Goal: Task Accomplishment & Management: Complete application form

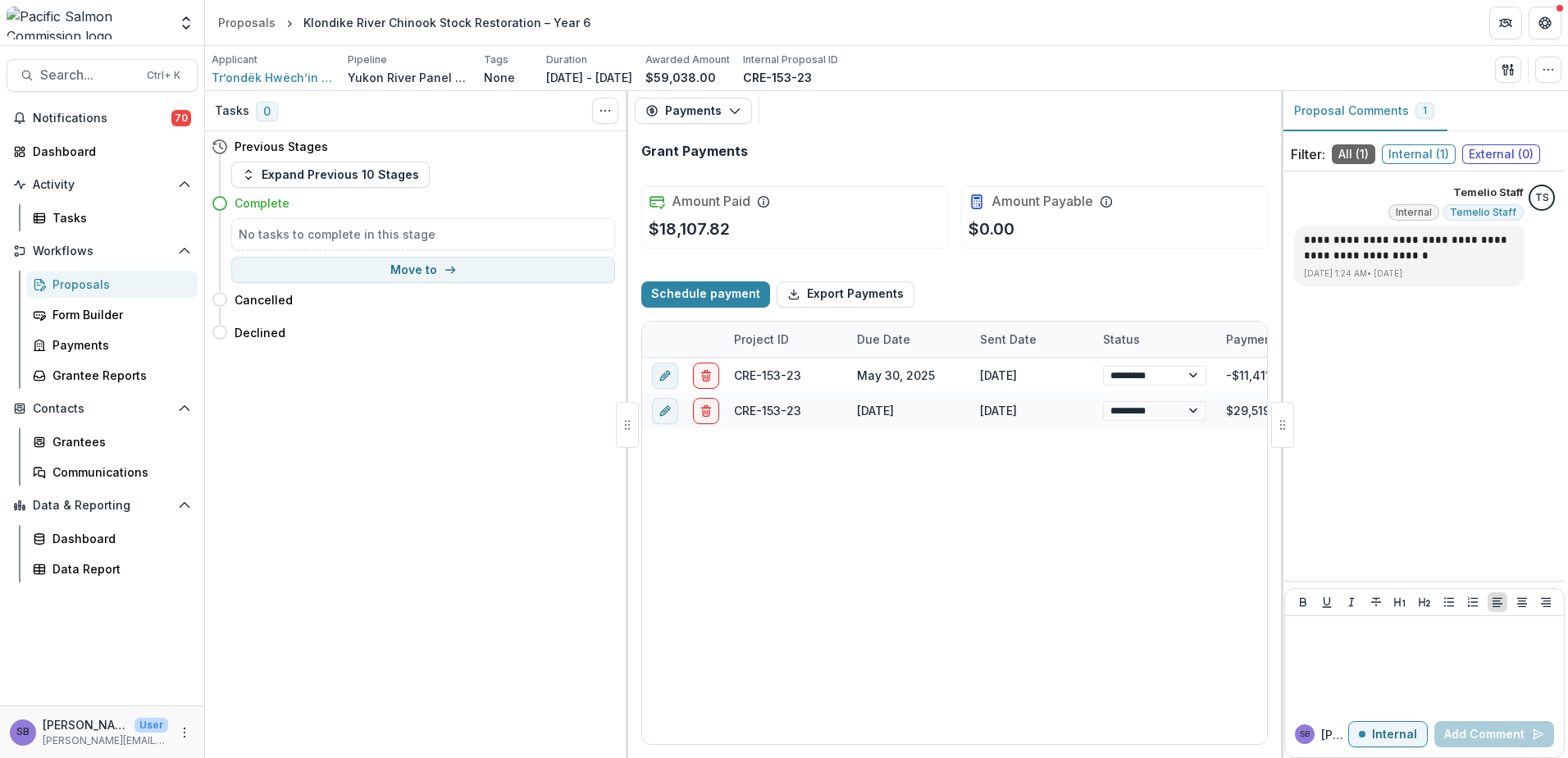
select select "****"
click at [86, 306] on div "Form Builder" at bounding box center [118, 314] width 132 height 17
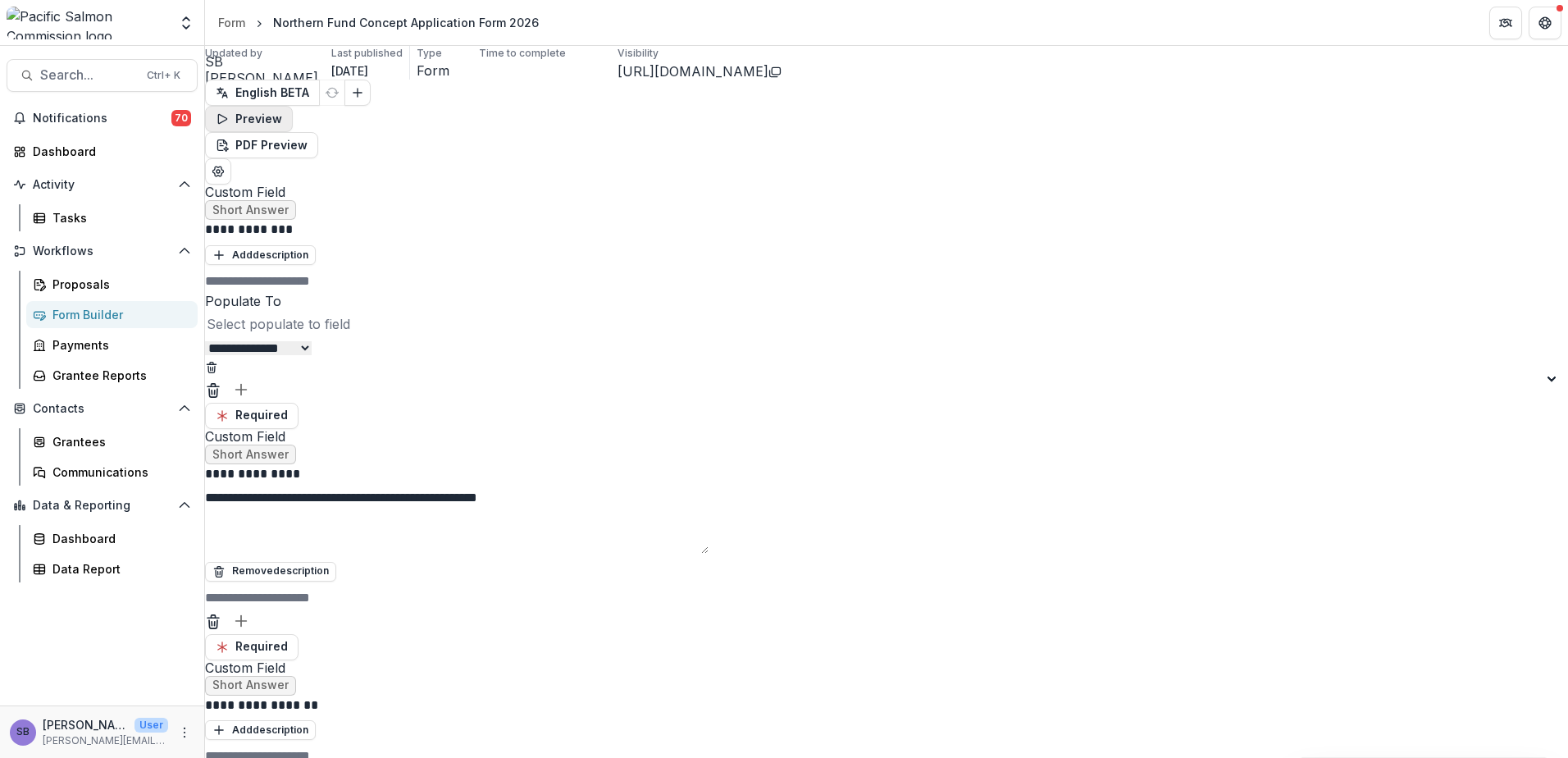
click at [293, 106] on button "Preview" at bounding box center [249, 118] width 88 height 26
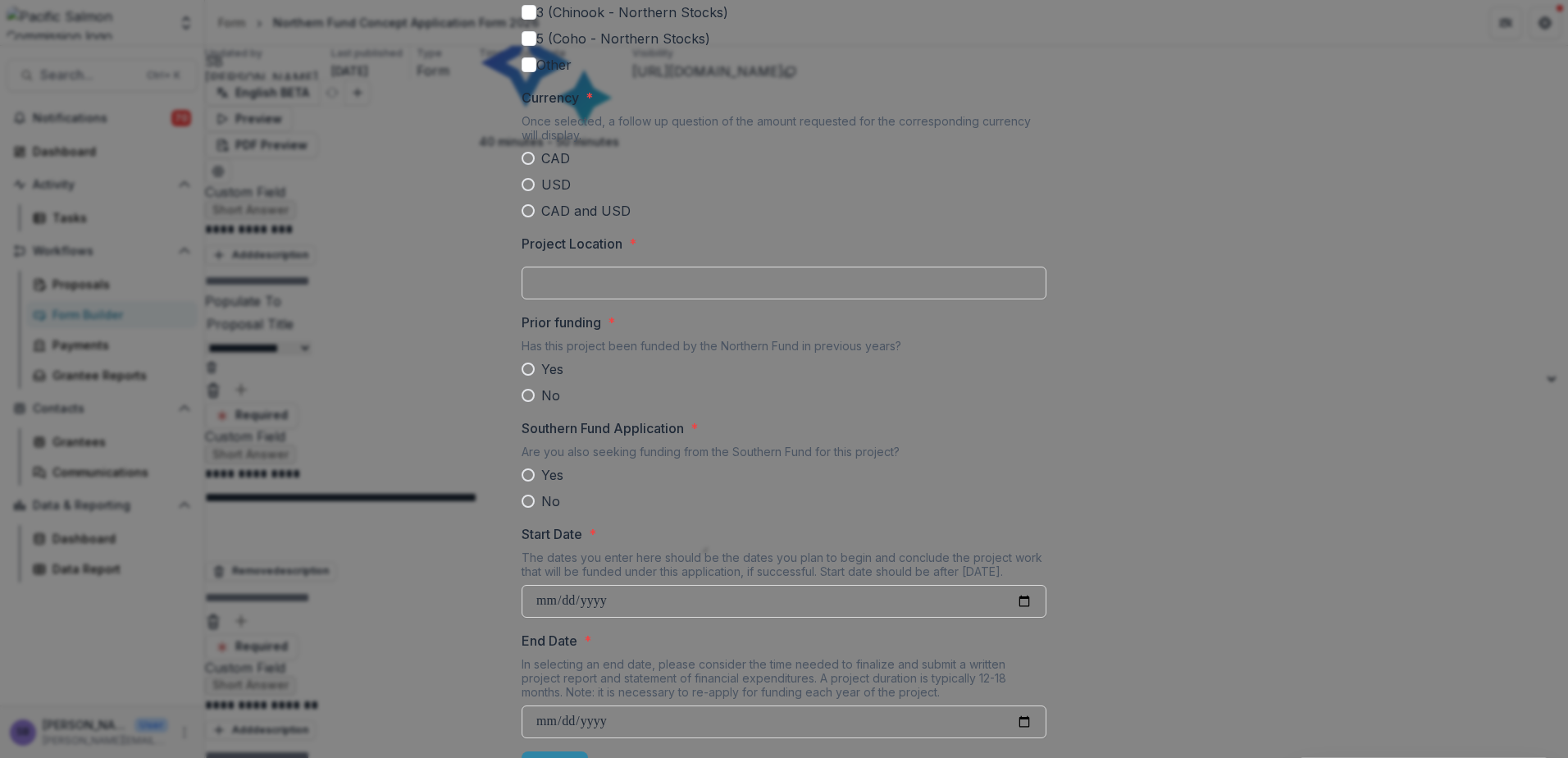
scroll to position [1154, 0]
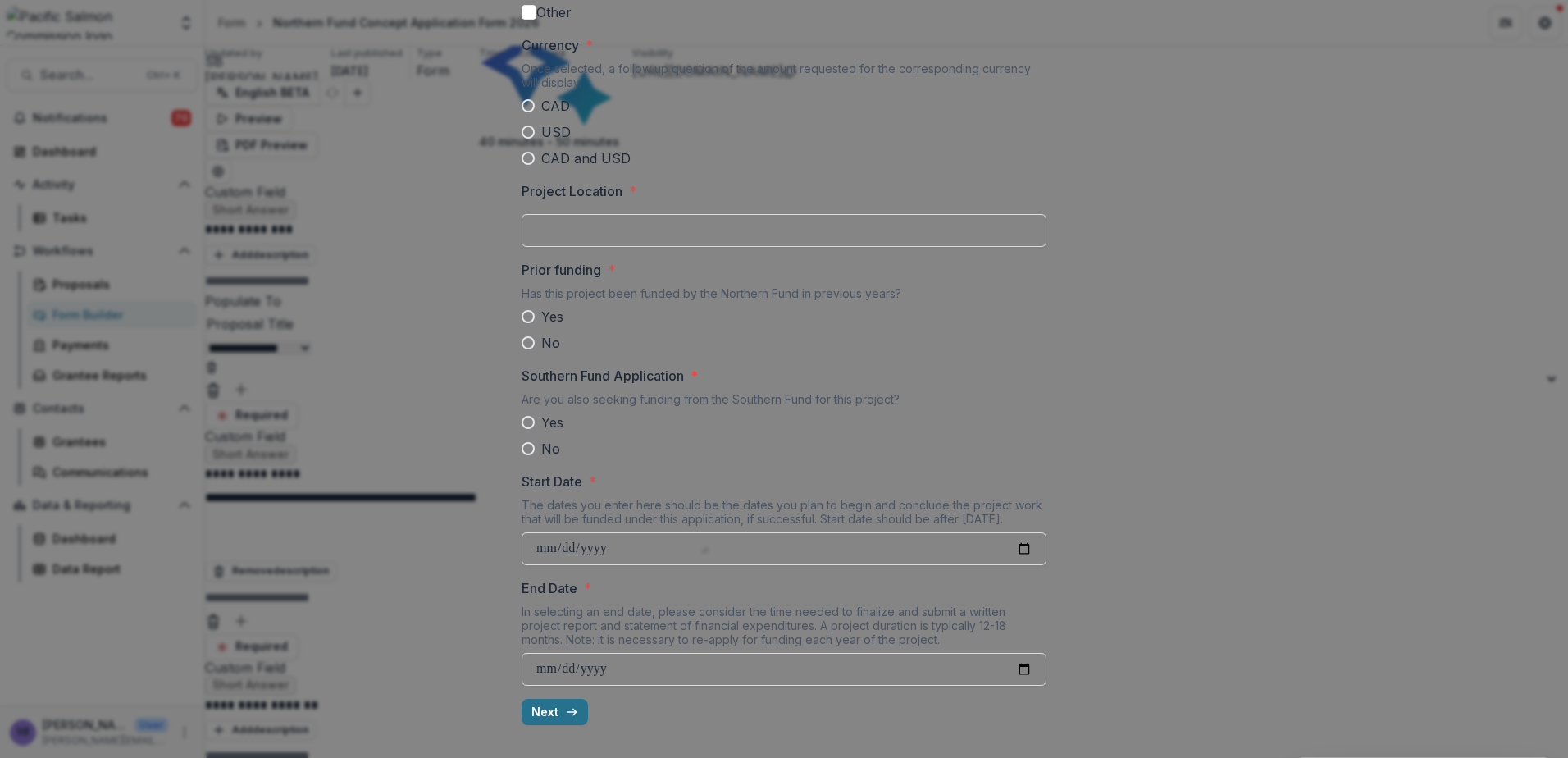
click at [540, 715] on button "Next" at bounding box center [555, 711] width 67 height 26
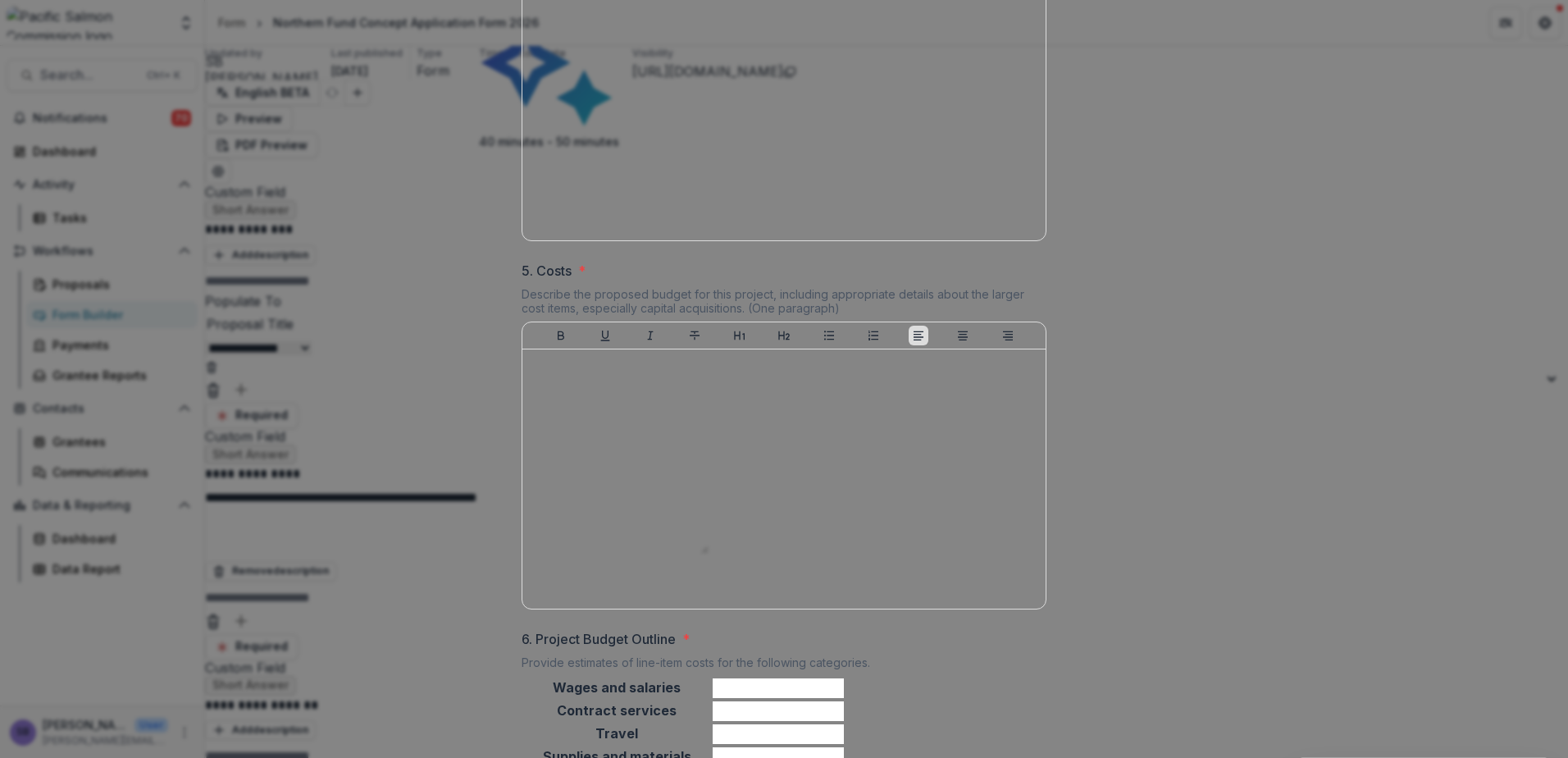
scroll to position [1556, 0]
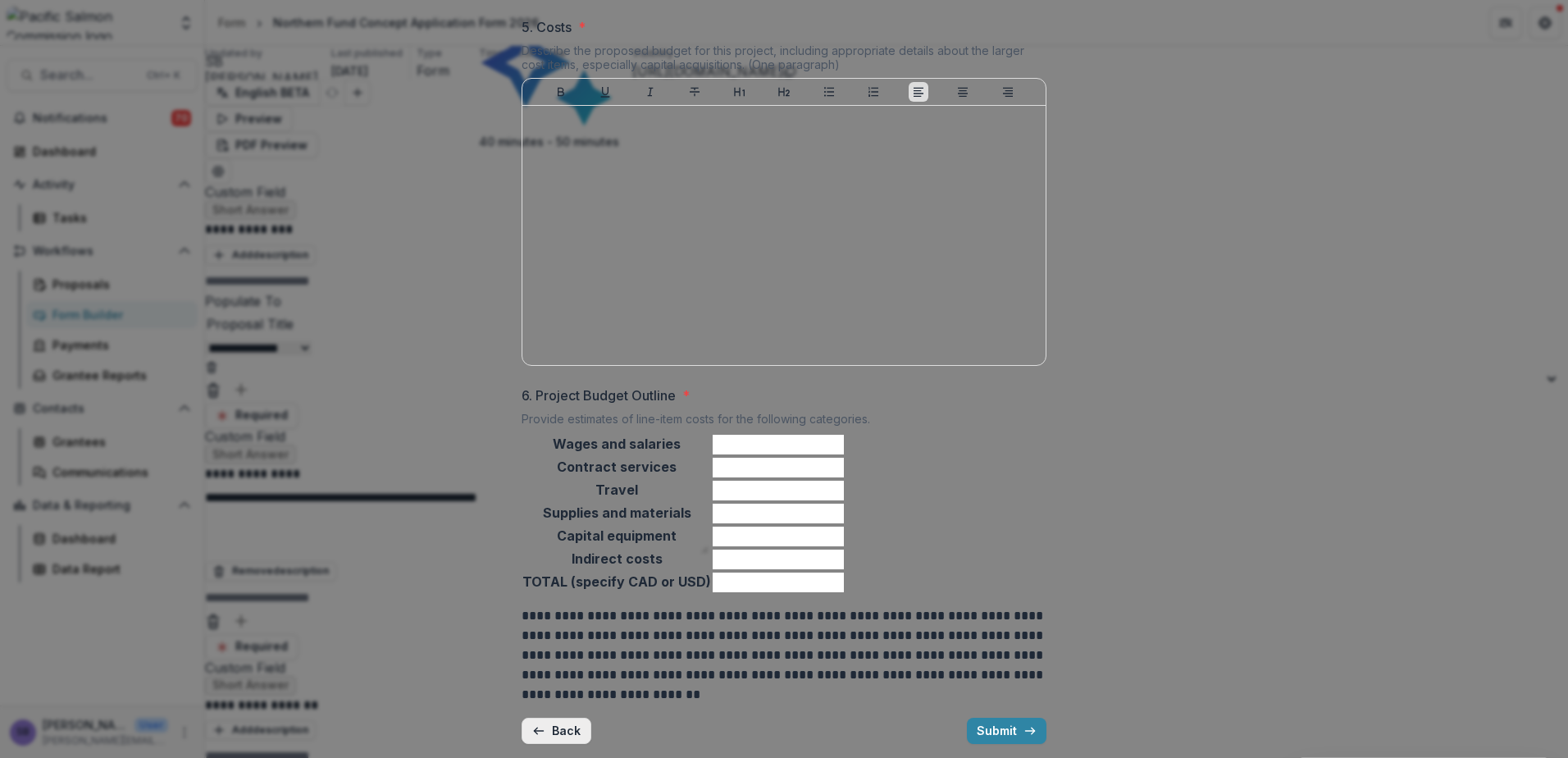
click at [569, 718] on button "Back" at bounding box center [557, 730] width 69 height 26
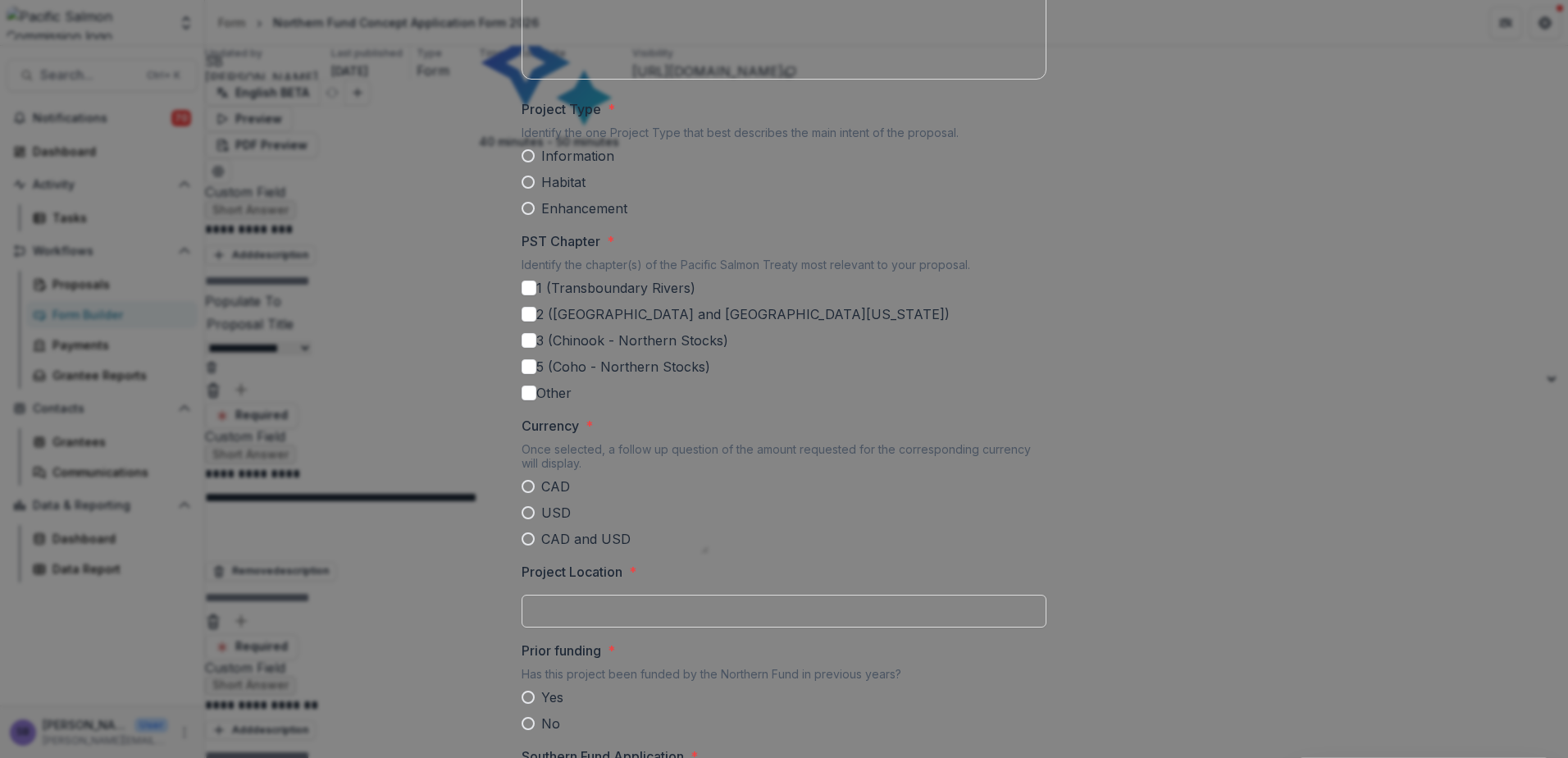
scroll to position [875, 0]
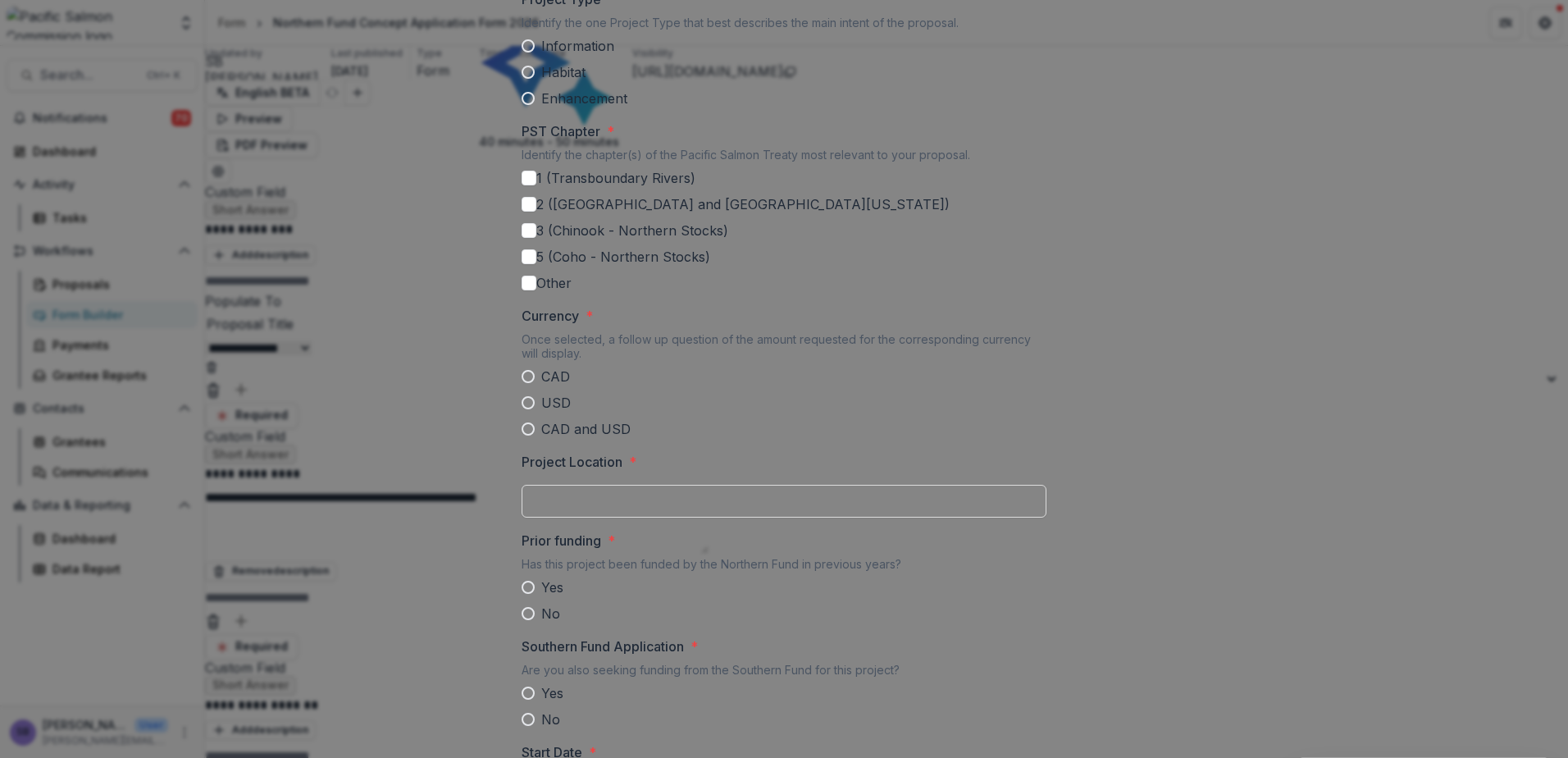
click at [527, 383] on span at bounding box center [528, 376] width 13 height 13
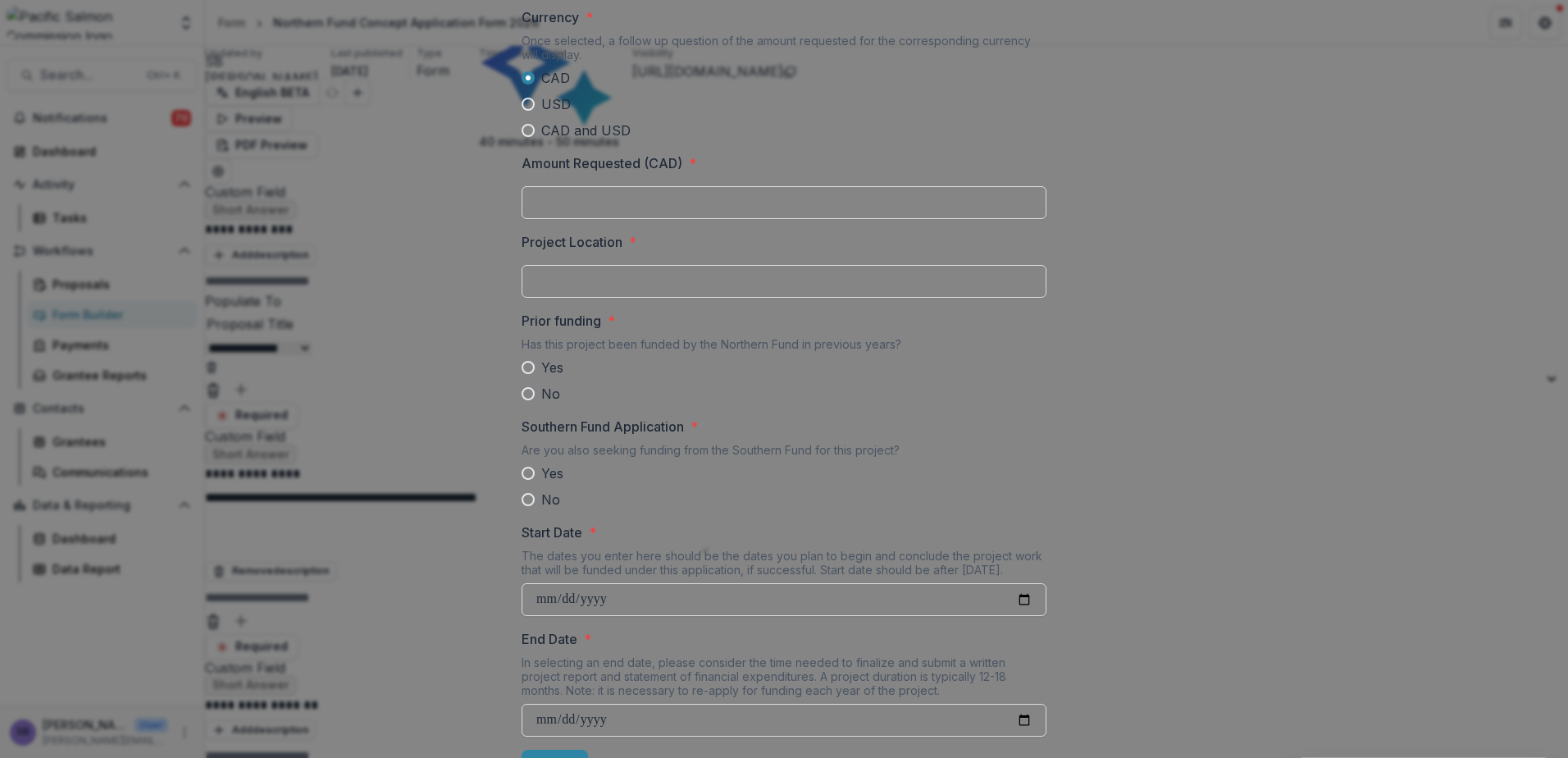
scroll to position [1203, 0]
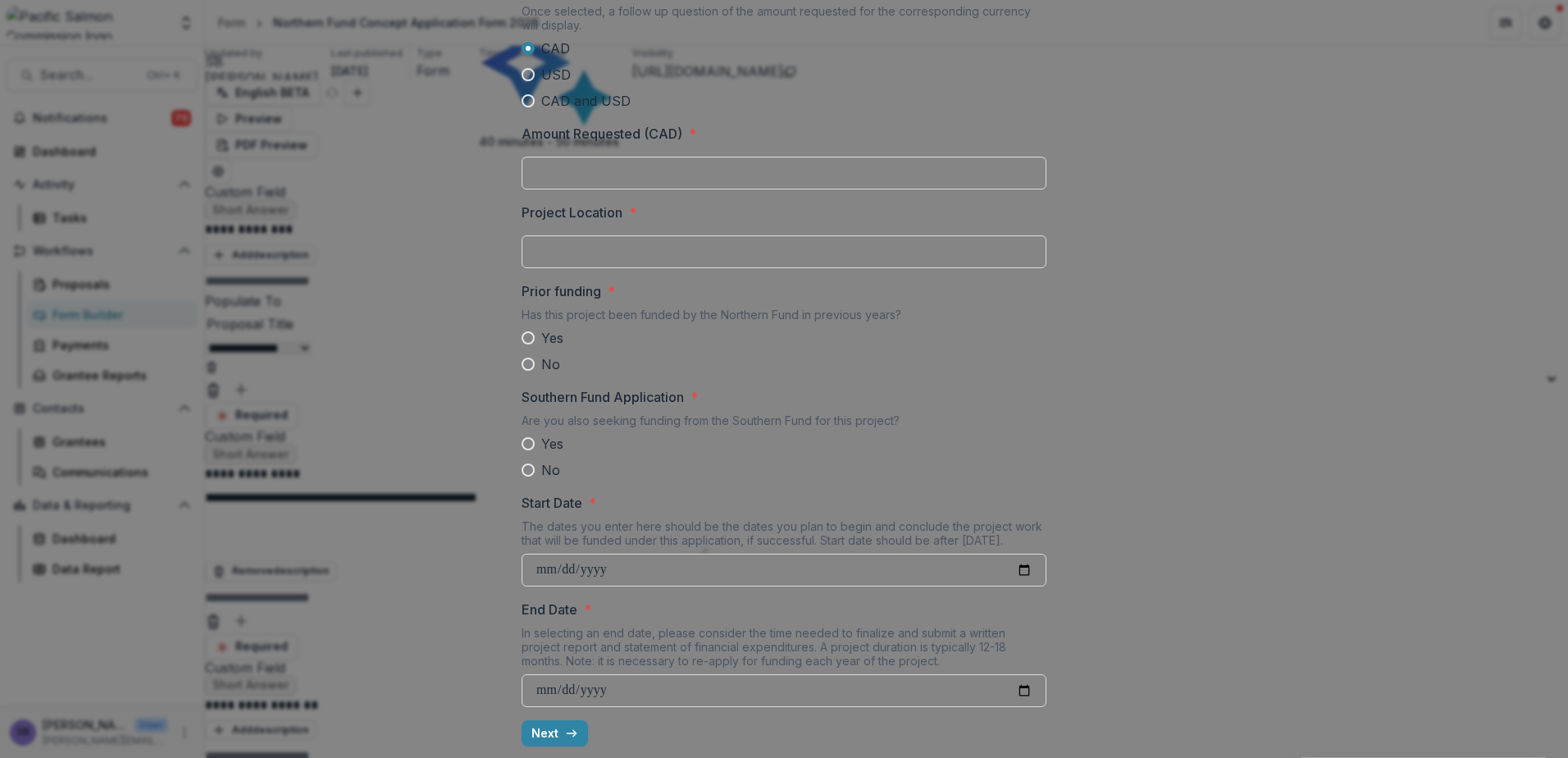
click at [526, 345] on span at bounding box center [528, 338] width 13 height 13
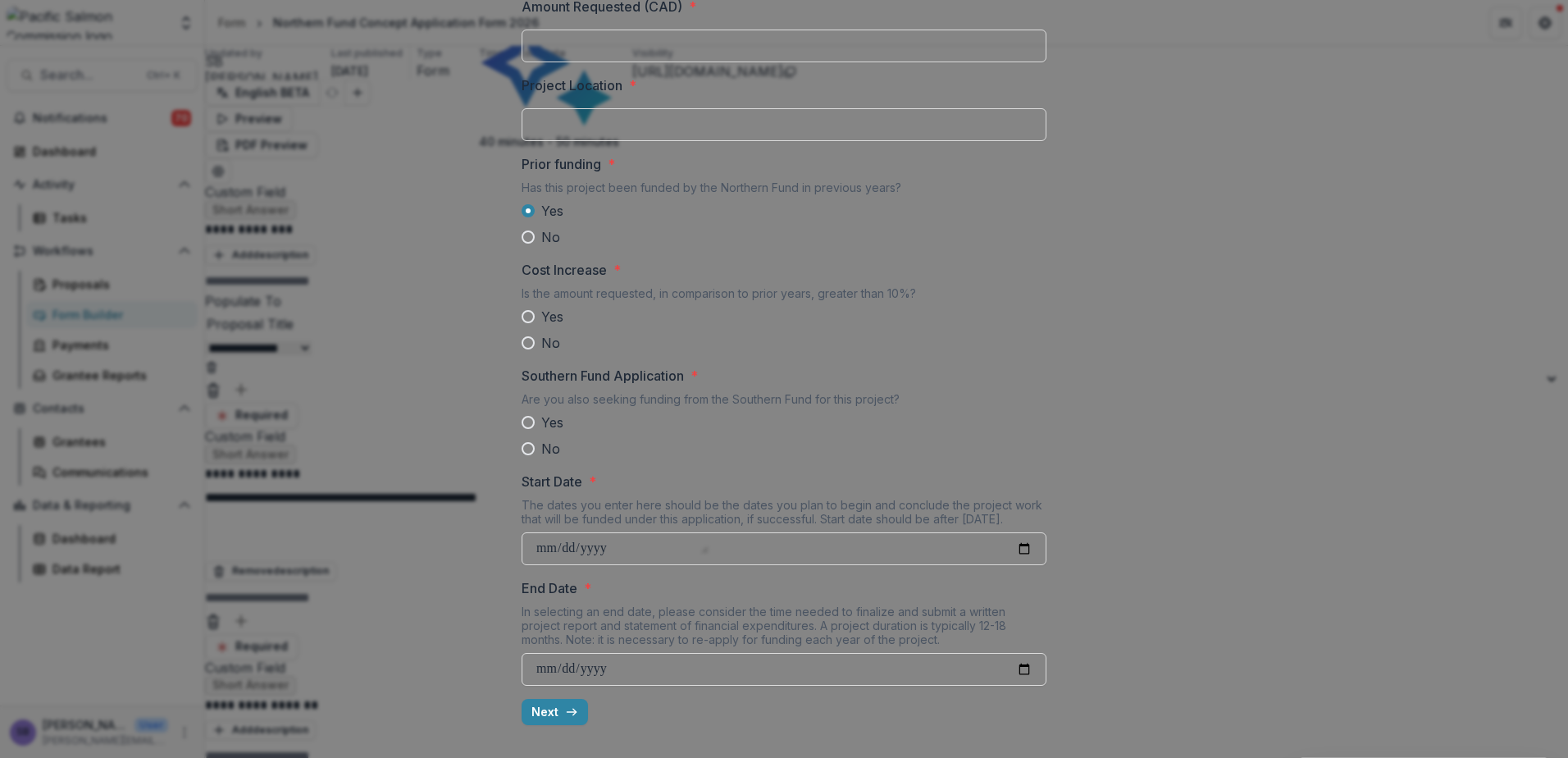
scroll to position [1339, 0]
click at [915, 340] on label "No" at bounding box center [784, 343] width 525 height 20
click at [522, 316] on span at bounding box center [528, 316] width 13 height 13
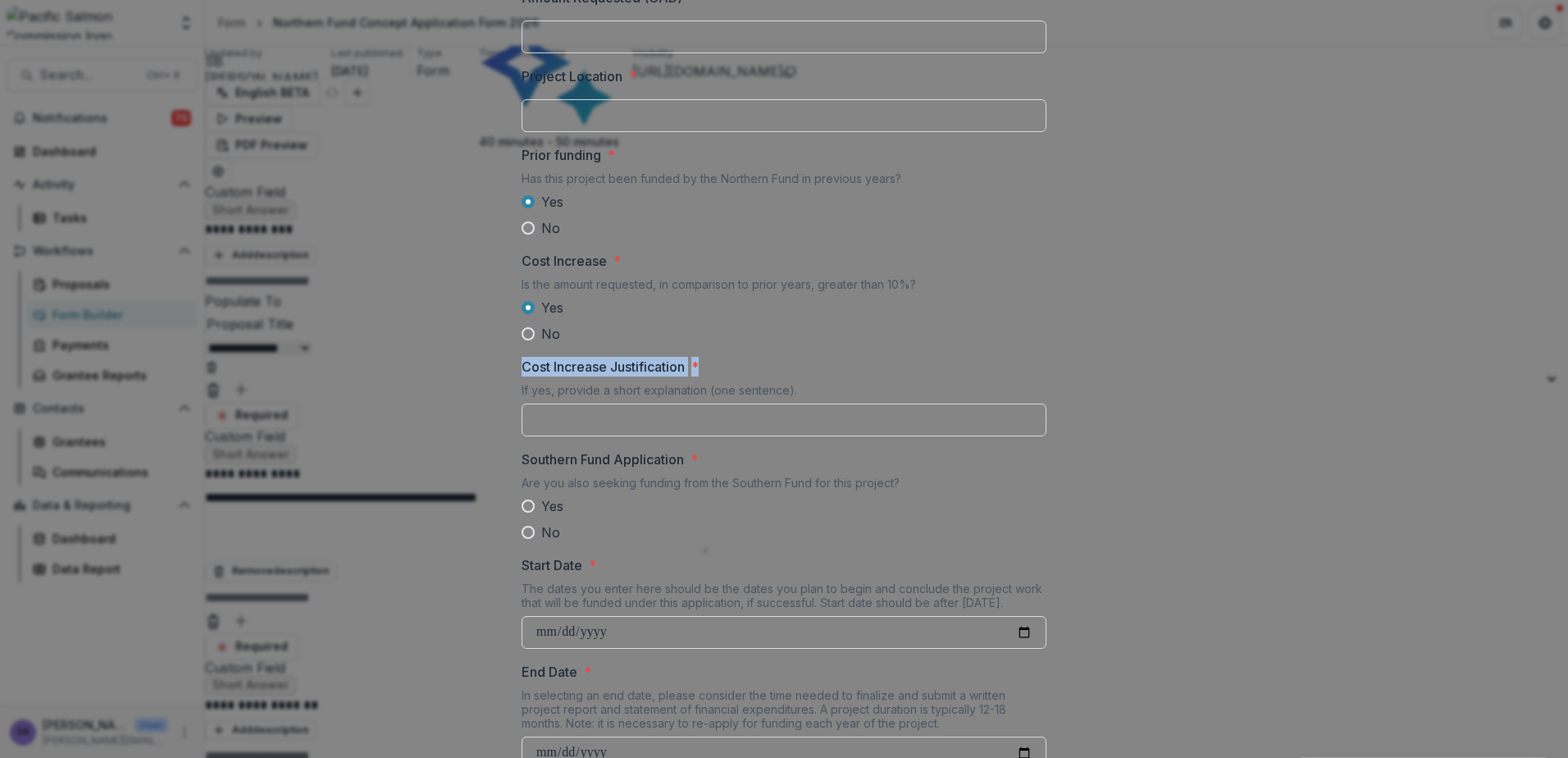
drag, startPoint x: 1121, startPoint y: 378, endPoint x: 1137, endPoint y: 410, distance: 35.8
click at [998, 283] on div "Cost Increase * Is the amount requested, in comparison to prior years, greater …" at bounding box center [784, 297] width 525 height 93
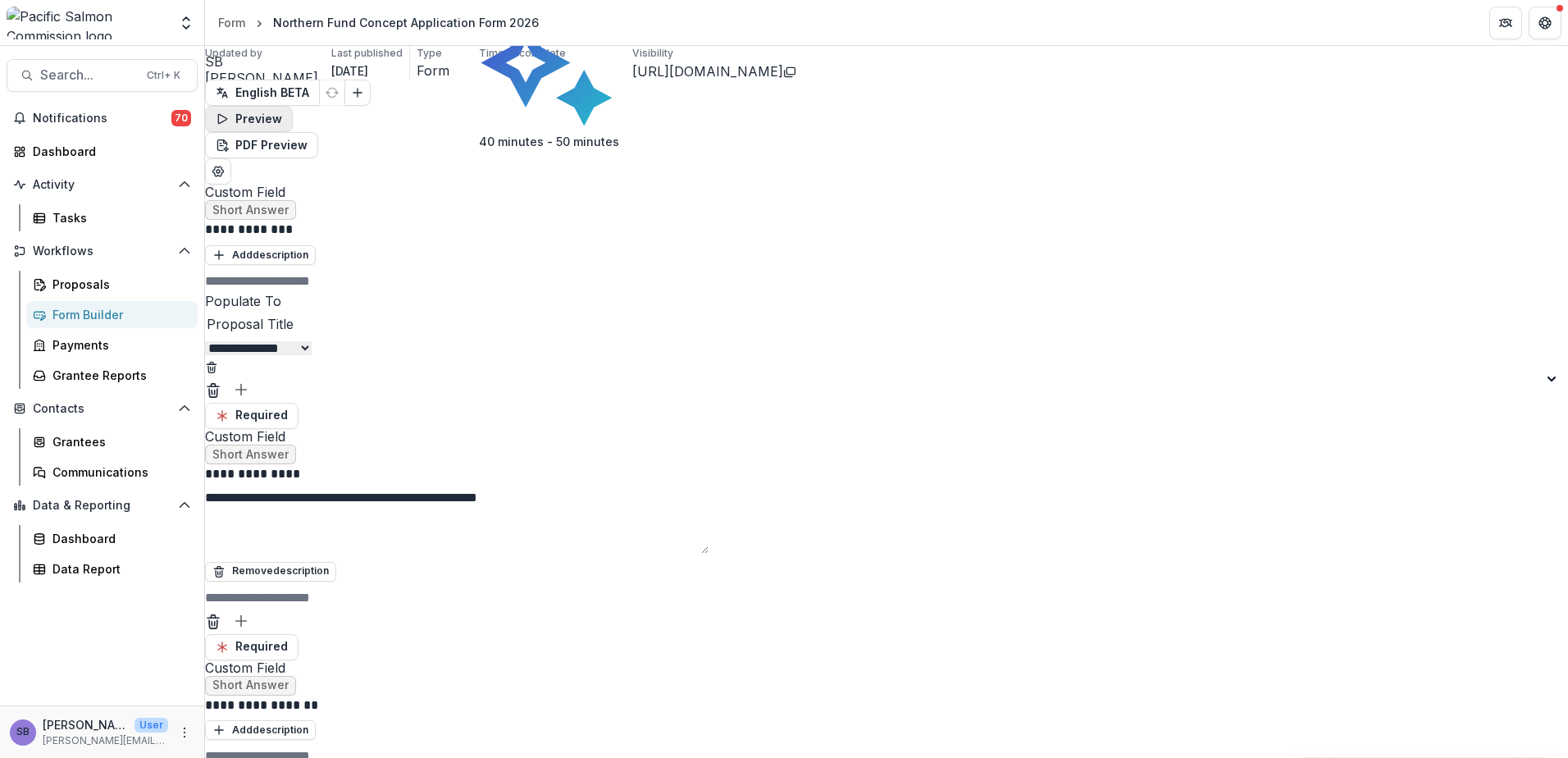
click at [293, 106] on button "Preview" at bounding box center [249, 118] width 88 height 26
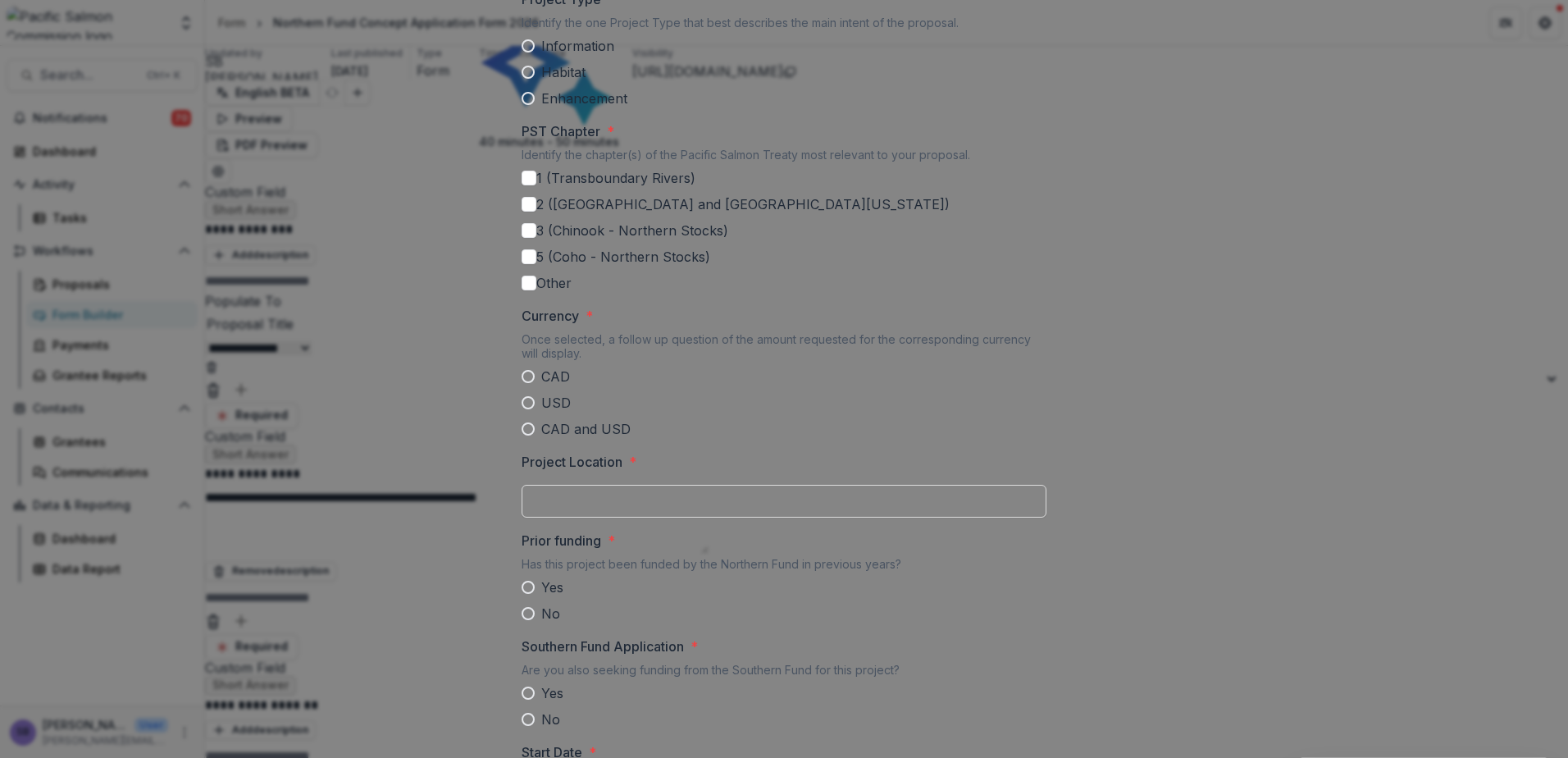
scroll to position [984, 0]
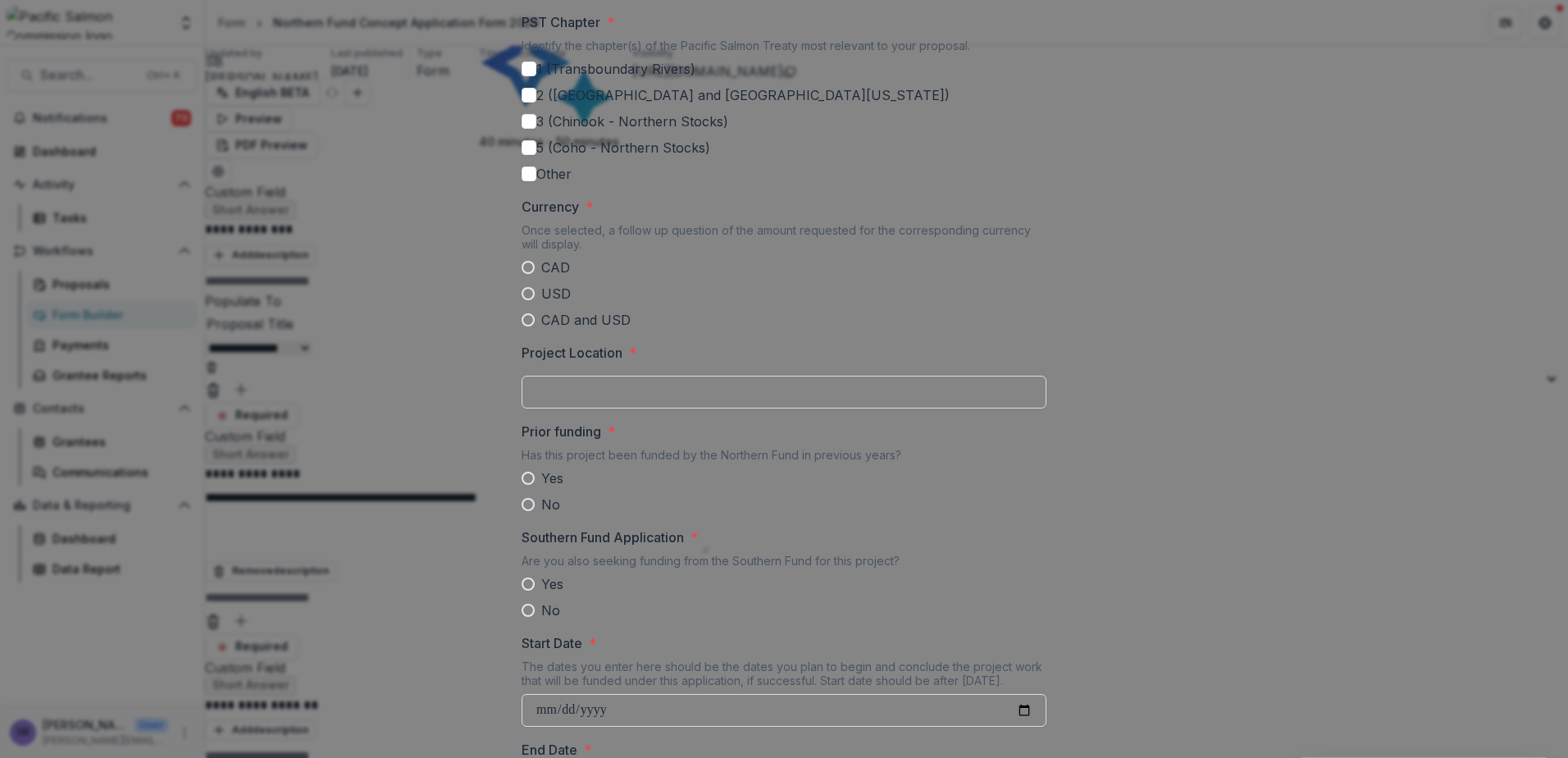
click at [528, 274] on span at bounding box center [528, 267] width 13 height 13
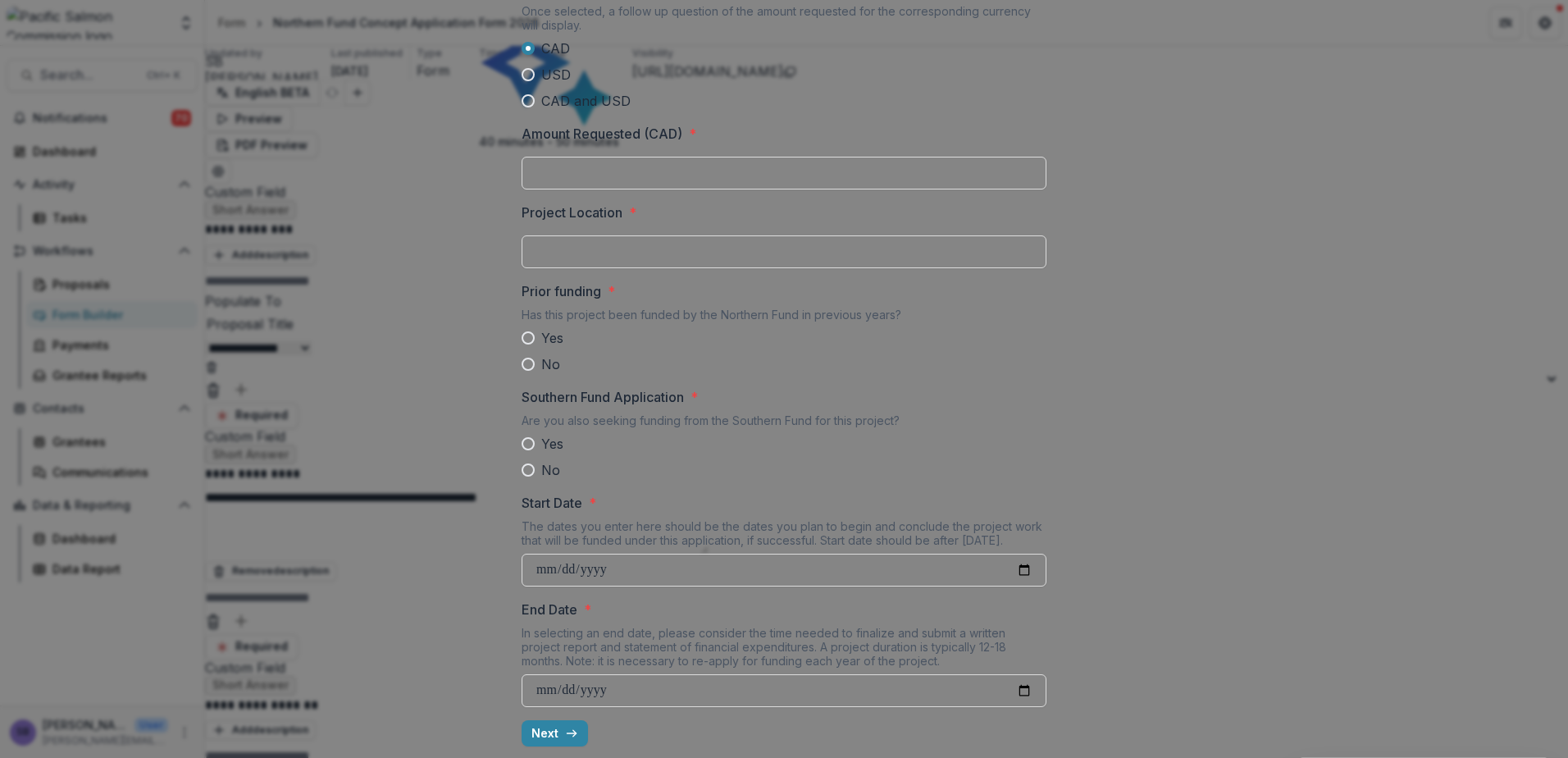
scroll to position [1234, 0]
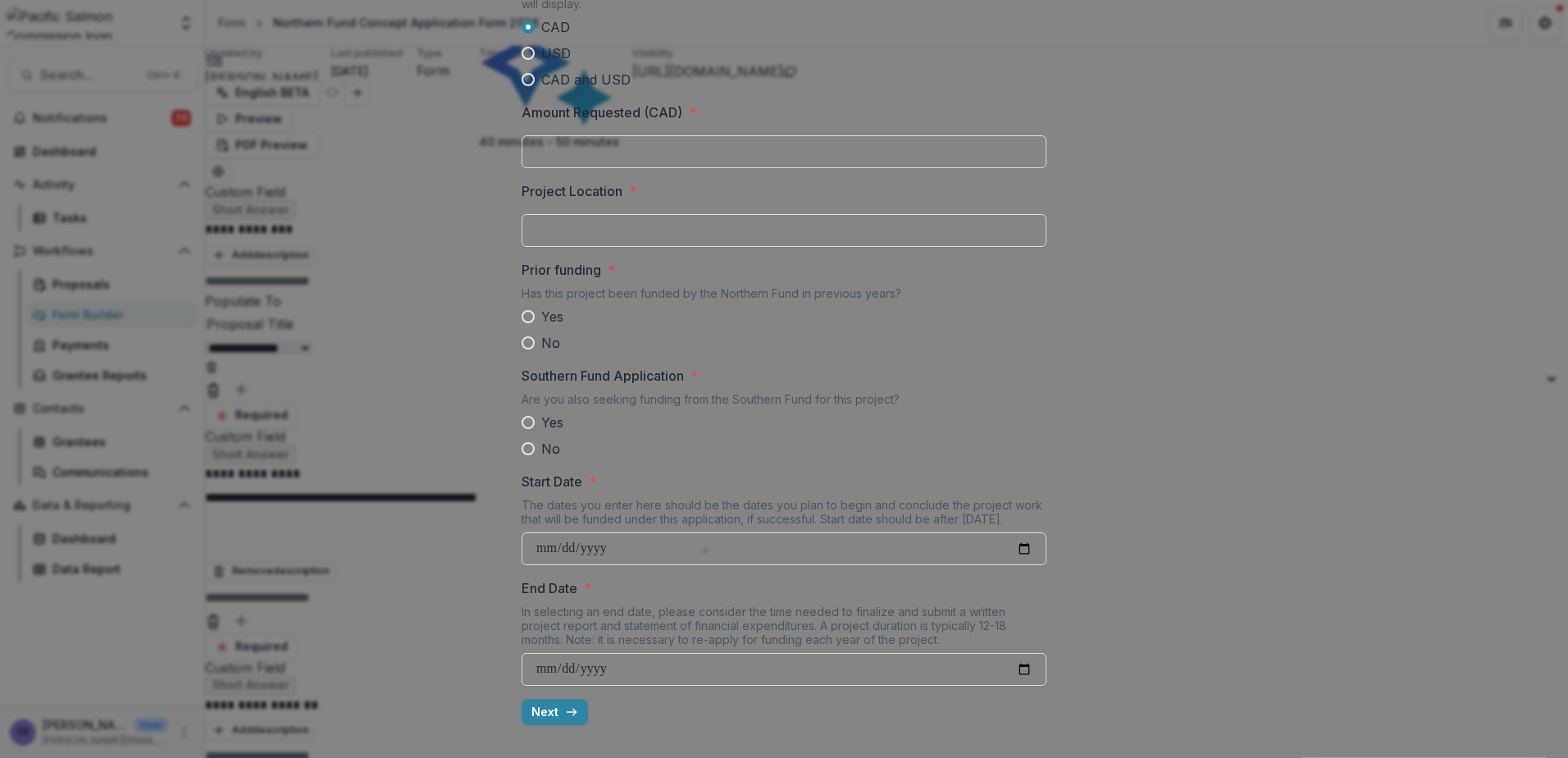
click at [528, 318] on span at bounding box center [528, 316] width 13 height 13
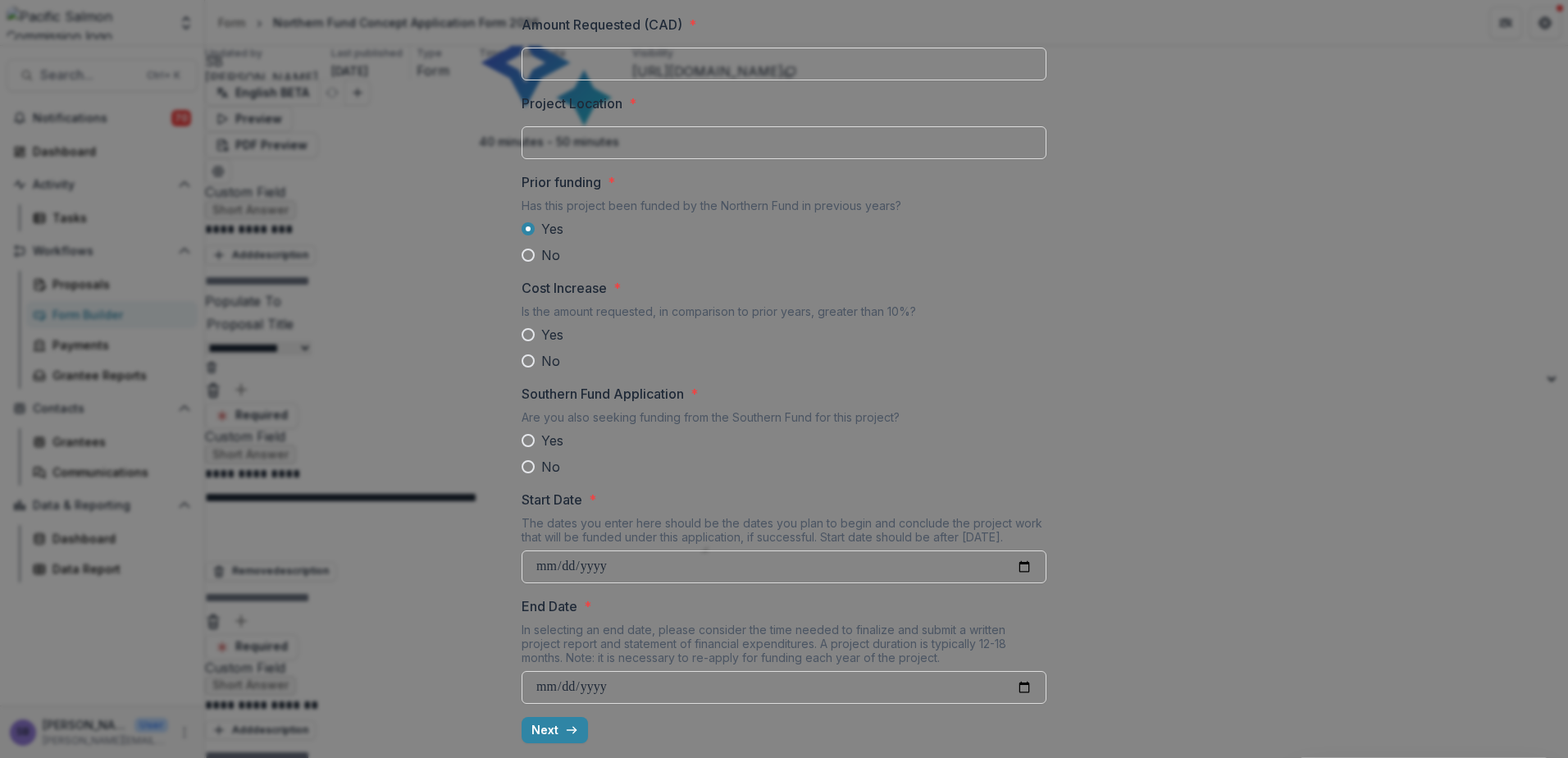
scroll to position [1339, 0]
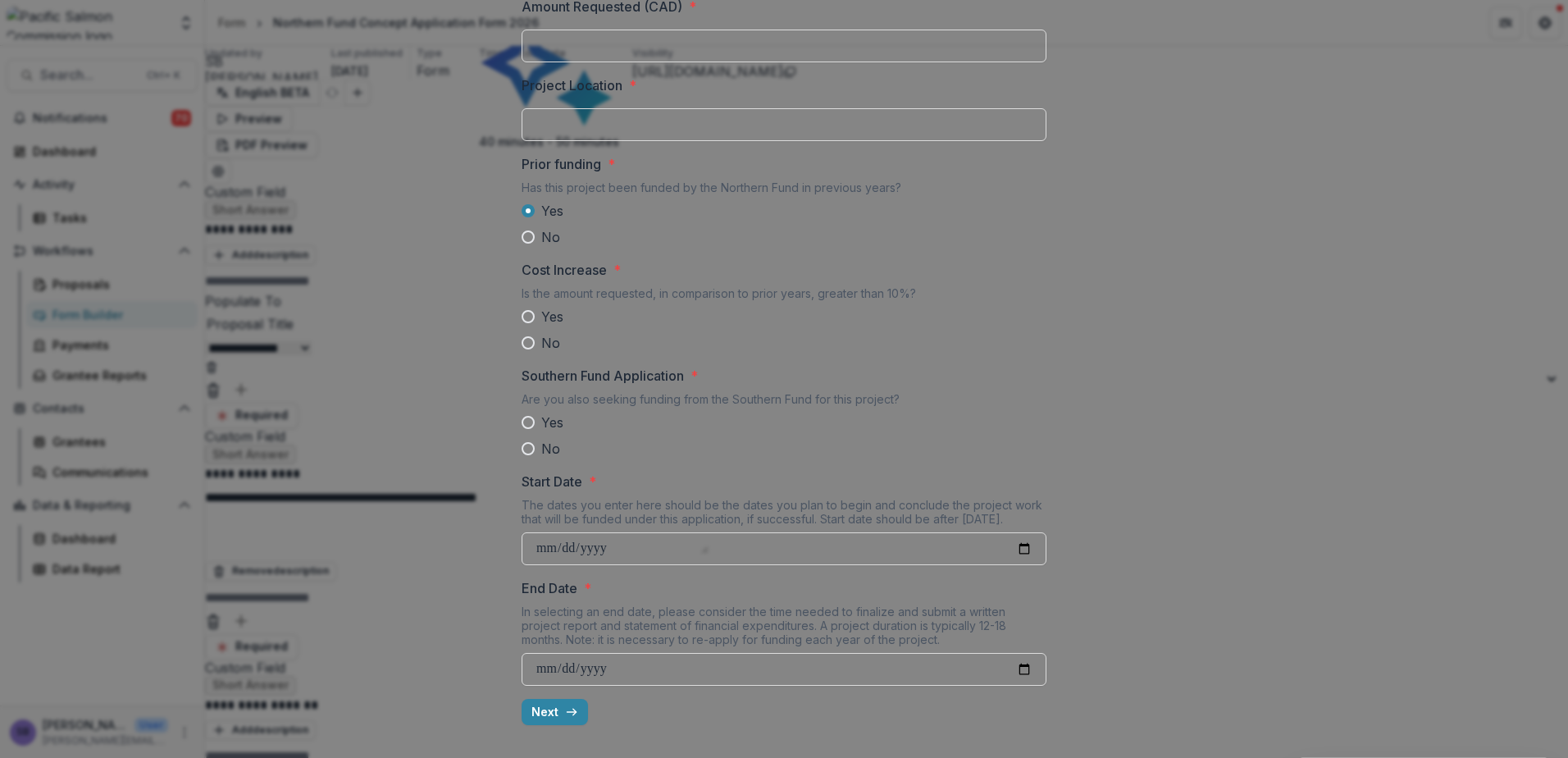
click at [528, 317] on span at bounding box center [528, 316] width 13 height 13
click at [543, 705] on button "Next" at bounding box center [555, 711] width 67 height 26
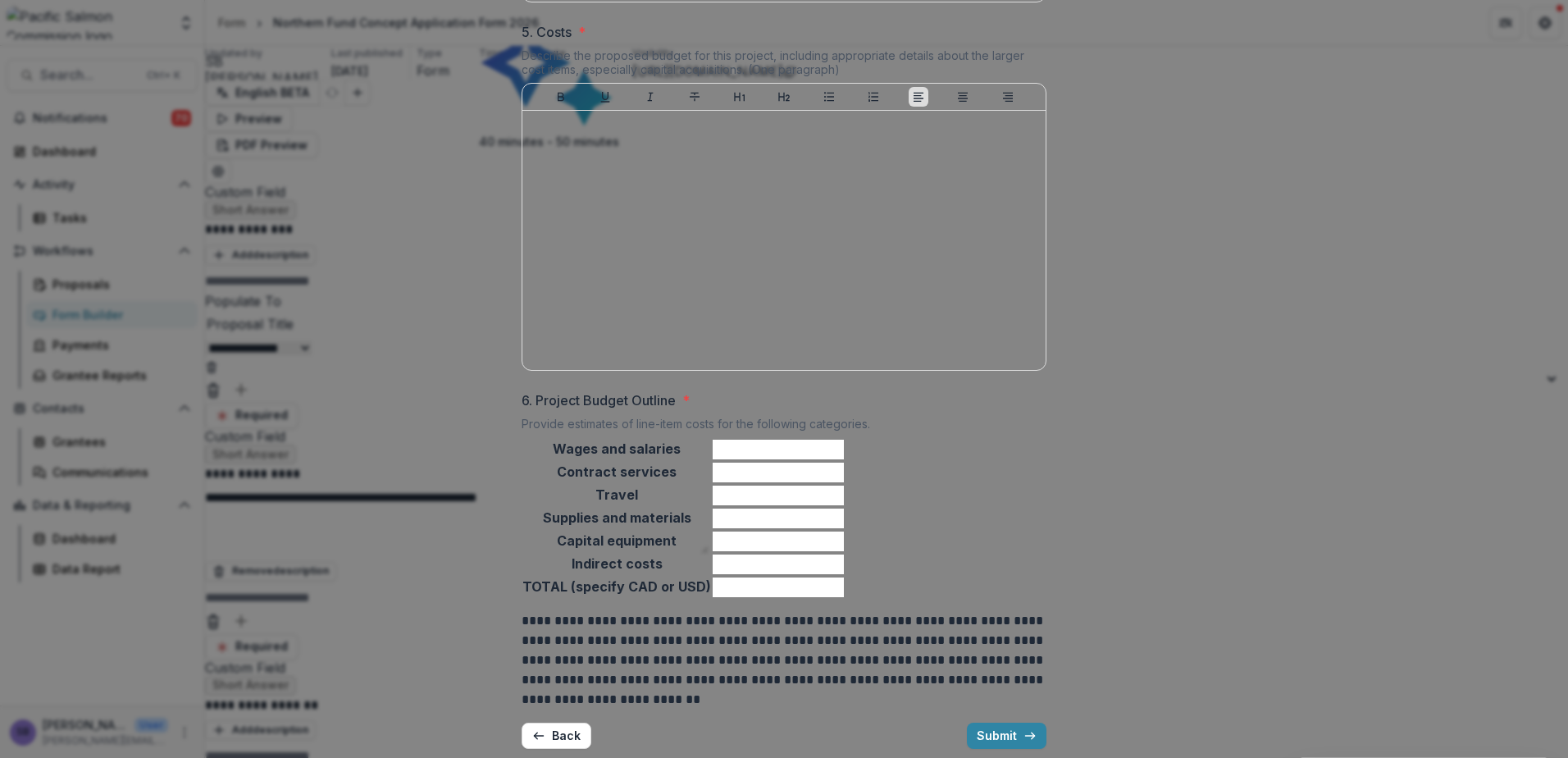
scroll to position [1556, 0]
click at [984, 718] on button "Submit" at bounding box center [1006, 730] width 79 height 26
click at [551, 722] on button "Back" at bounding box center [557, 730] width 69 height 26
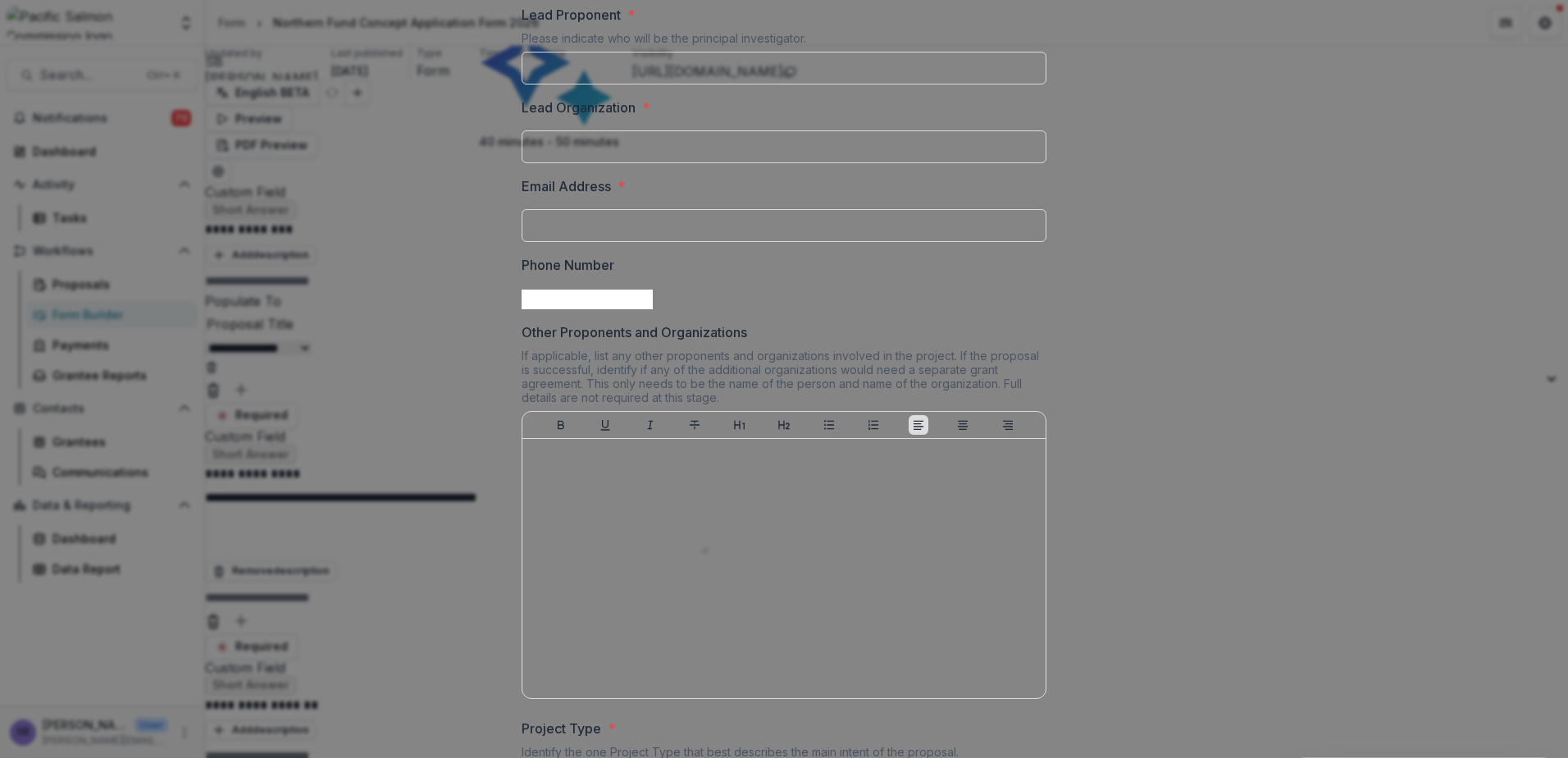
scroll to position [0, 0]
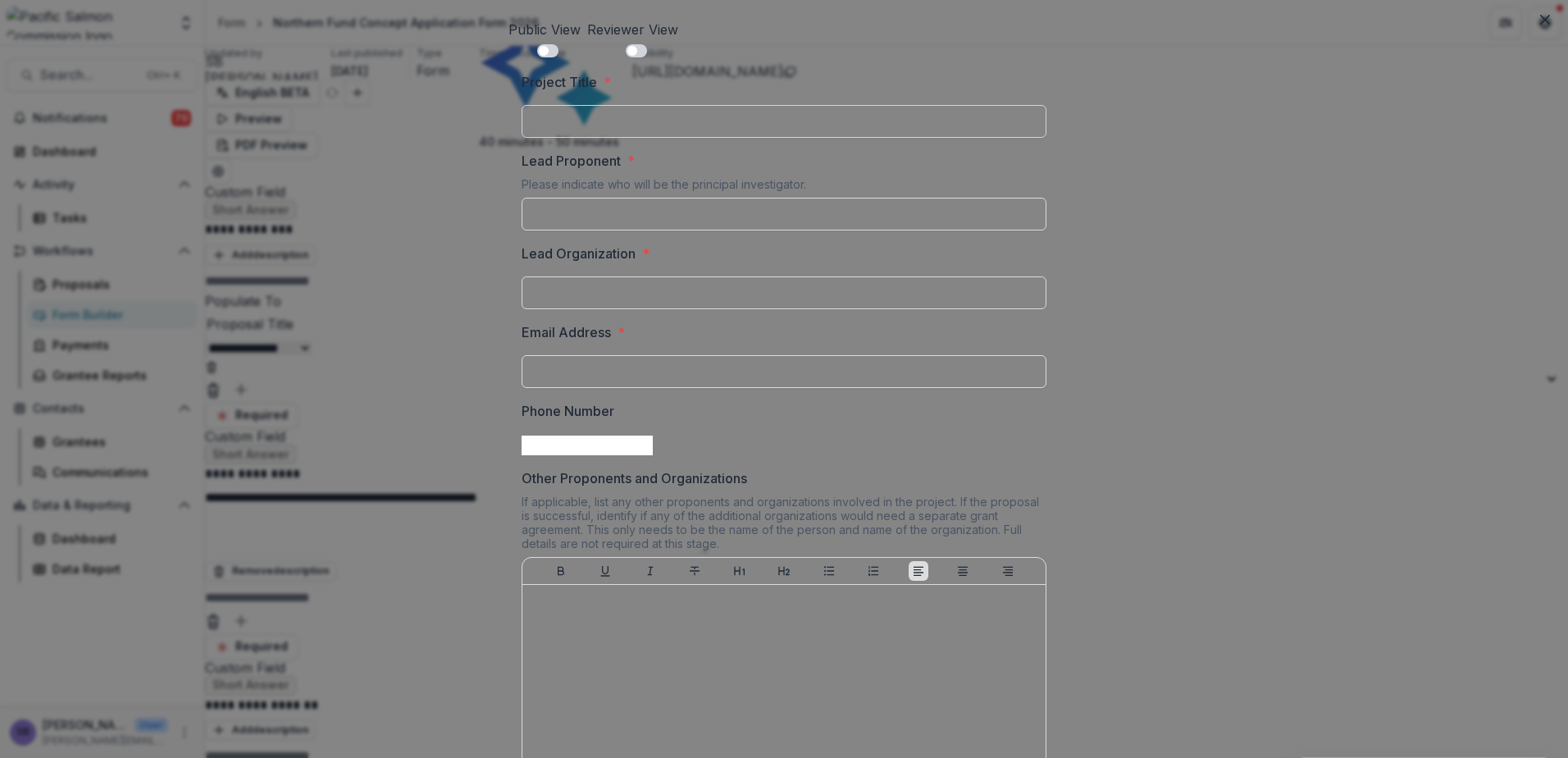
click at [769, 118] on input "Project Title *" at bounding box center [784, 121] width 525 height 33
type input "*"
click at [767, 118] on input "Project Title *" at bounding box center [784, 121] width 525 height 33
click at [886, 207] on input "Lead Proponent *" at bounding box center [784, 214] width 525 height 33
click at [905, 164] on label "Lead Proponent *" at bounding box center [780, 160] width 515 height 20
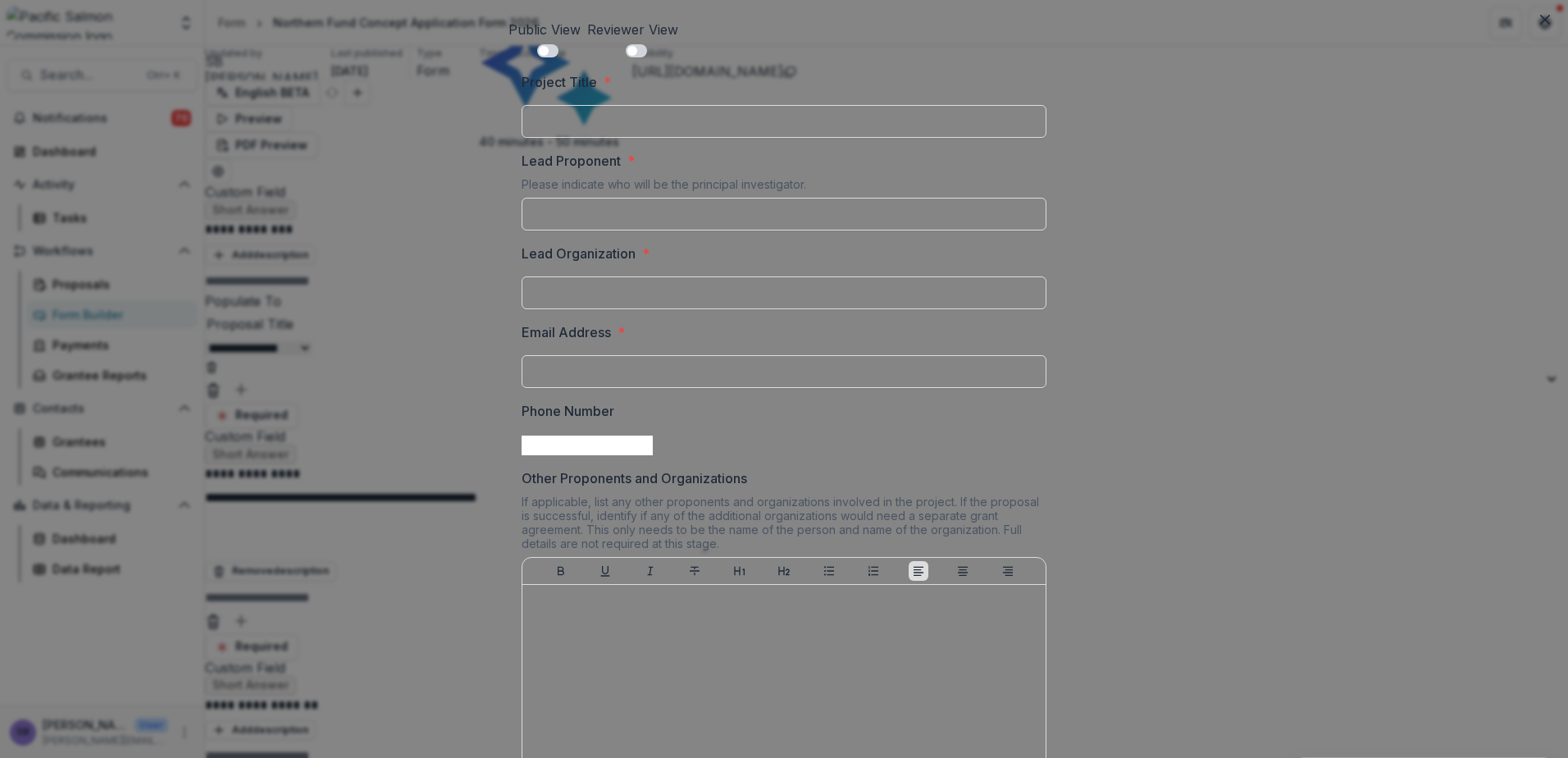
click at [905, 198] on input "Lead Proponent *" at bounding box center [784, 214] width 525 height 33
click at [589, 110] on input "Project Title *" at bounding box center [784, 121] width 525 height 33
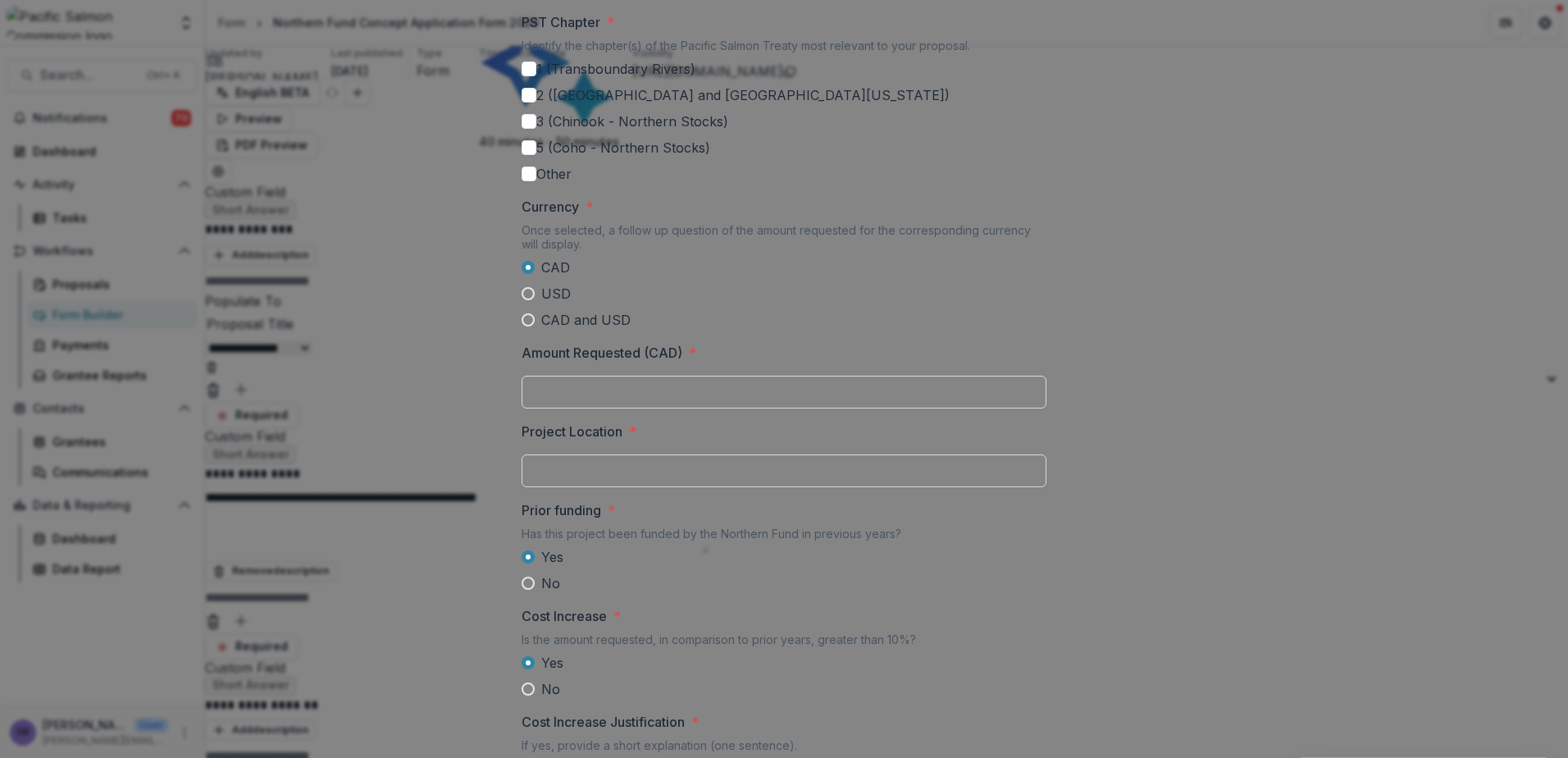
scroll to position [1093, 0]
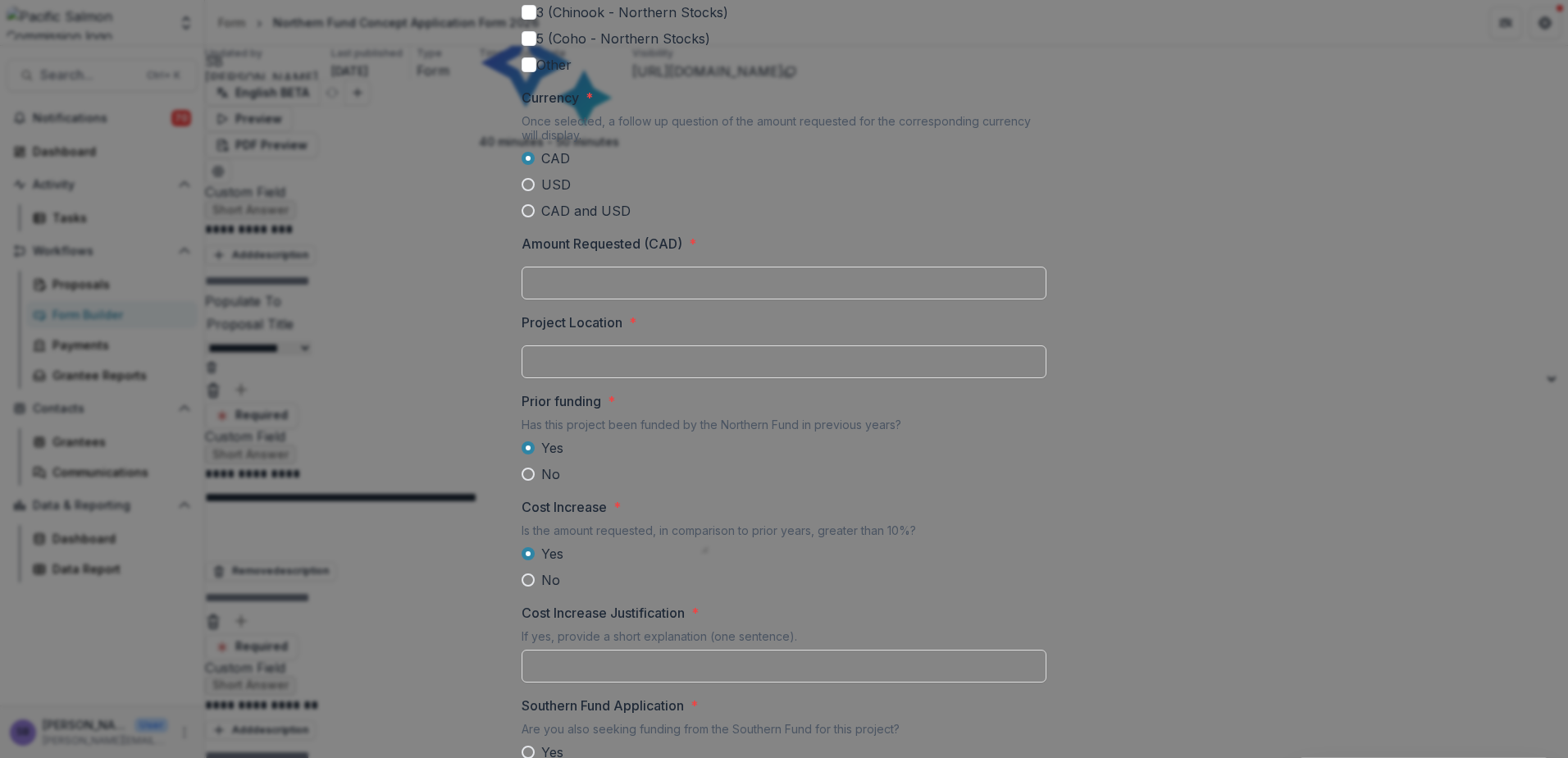
click at [528, 192] on span at bounding box center [528, 184] width 13 height 13
click at [524, 217] on span at bounding box center [528, 210] width 13 height 13
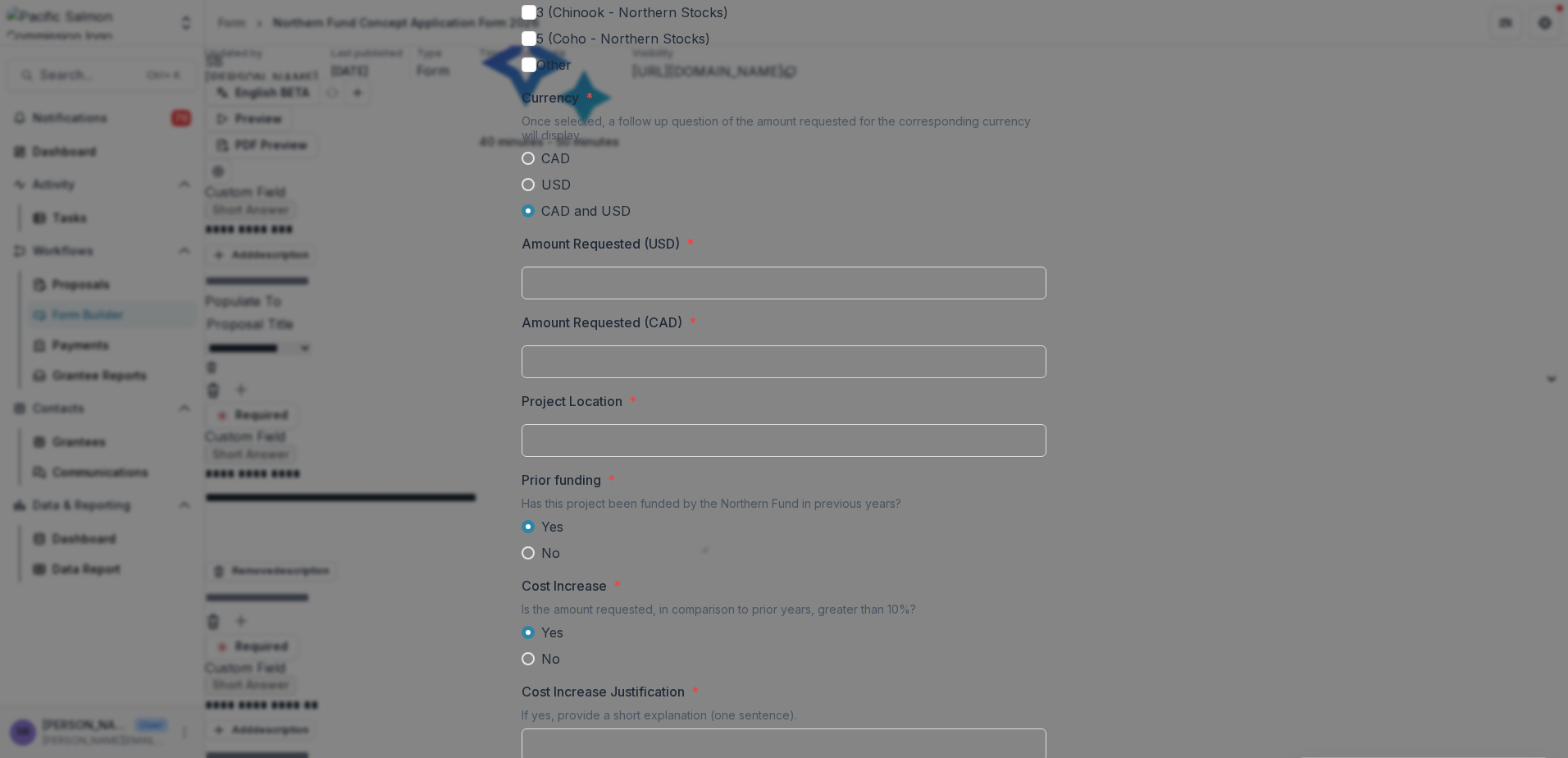
click at [527, 165] on span at bounding box center [528, 158] width 13 height 13
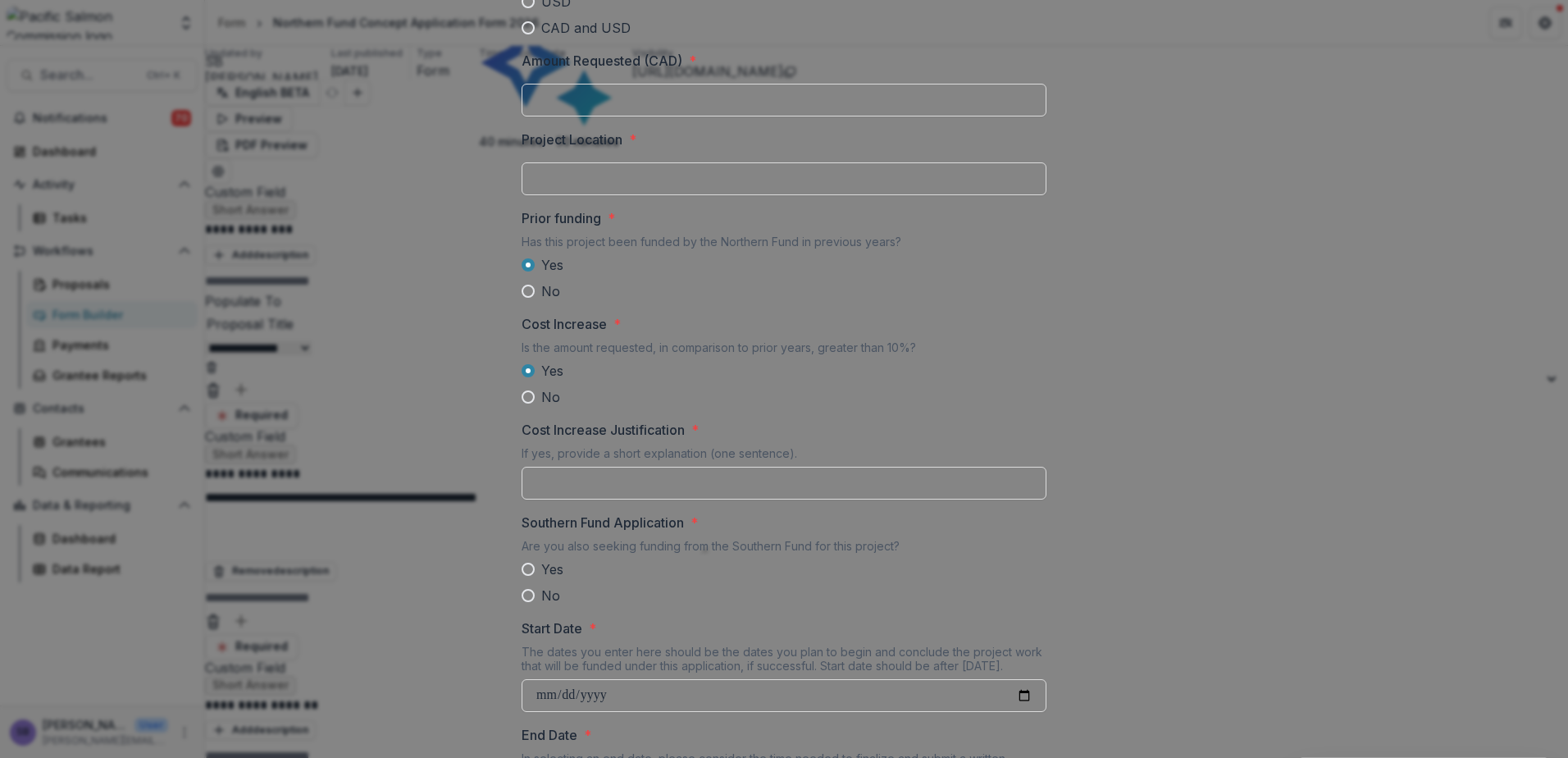
scroll to position [1312, 0]
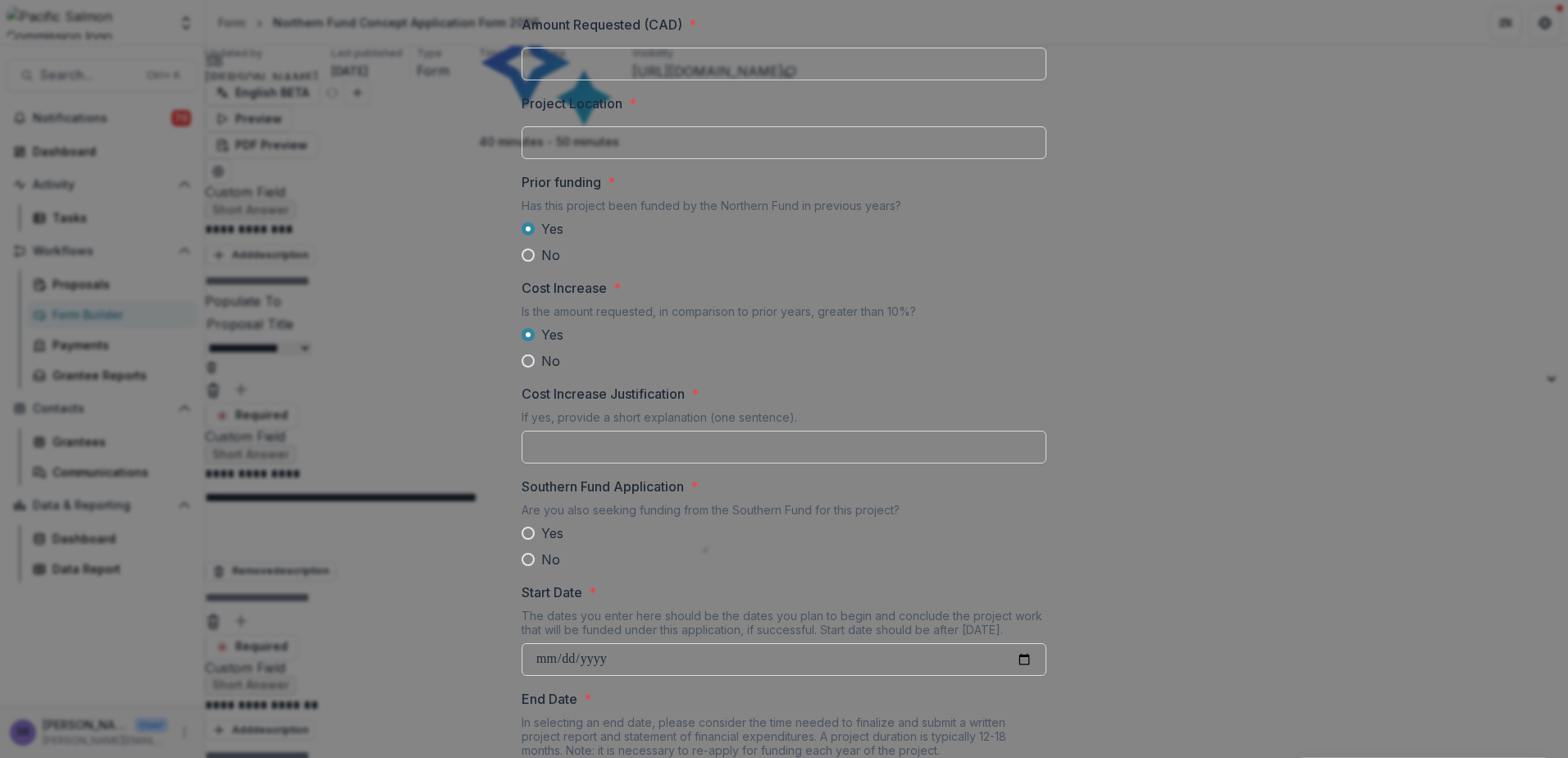
click at [529, 262] on span at bounding box center [528, 255] width 13 height 13
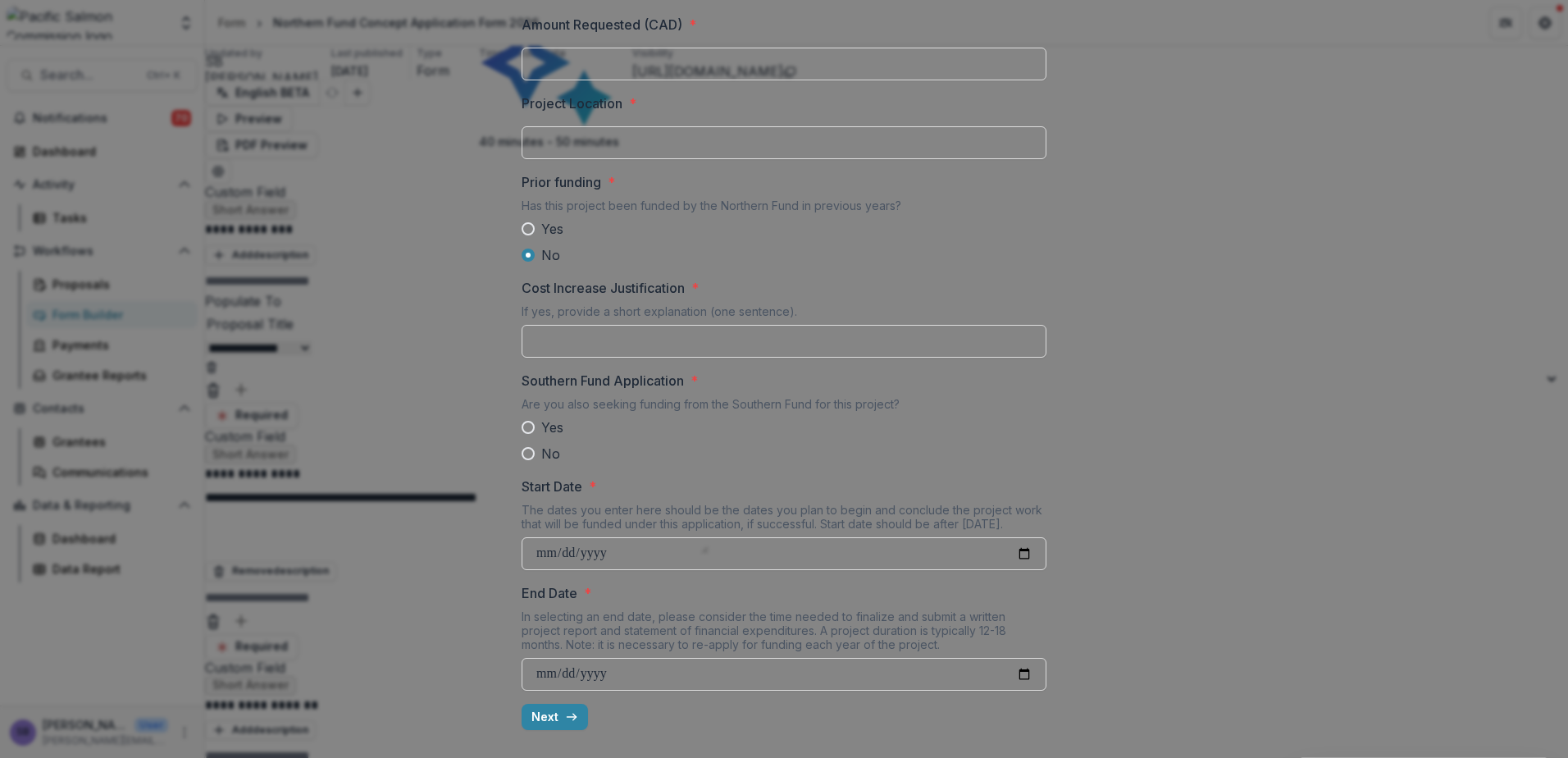
click at [524, 235] on span at bounding box center [528, 229] width 13 height 13
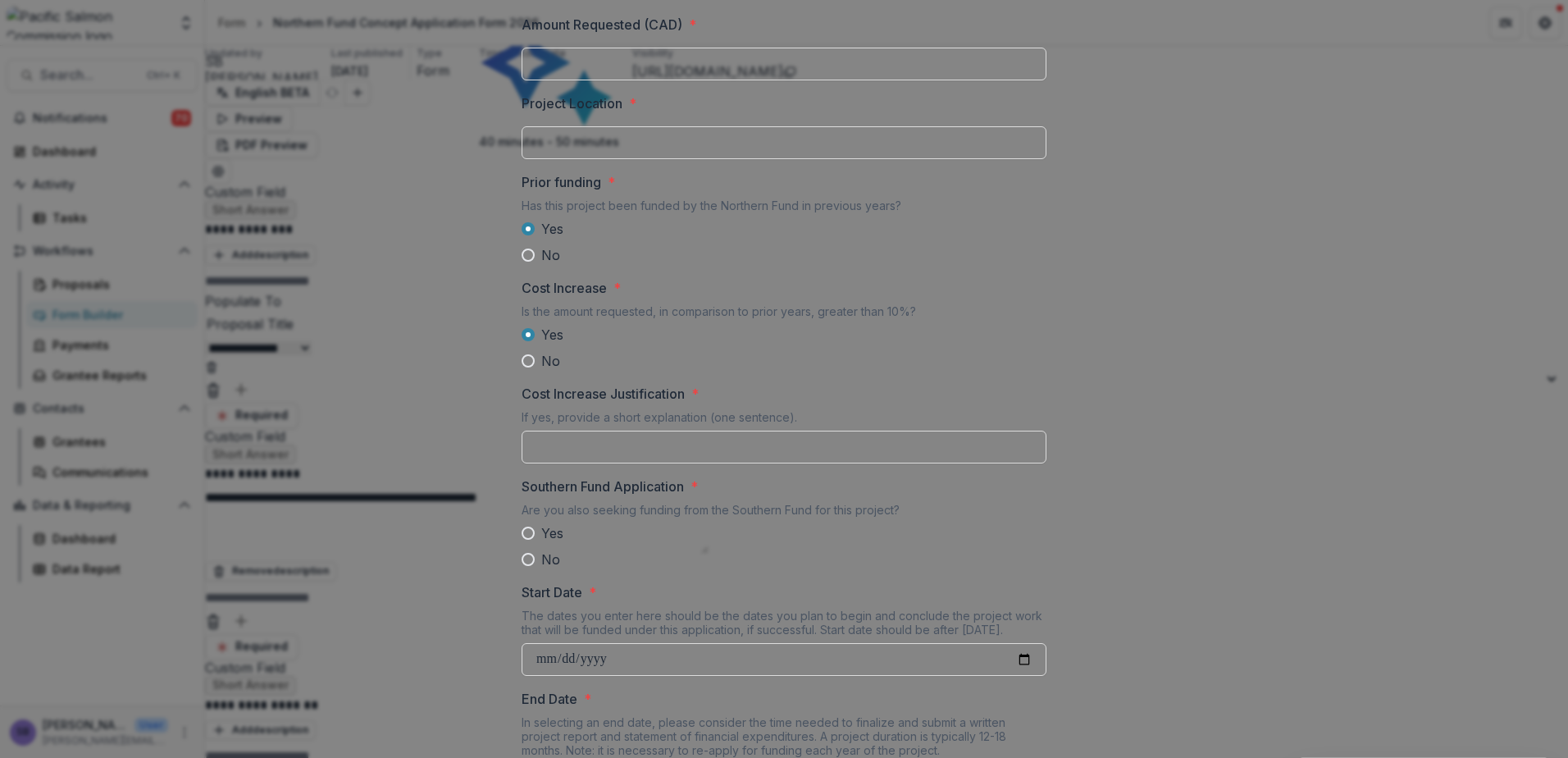
scroll to position [1422, 0]
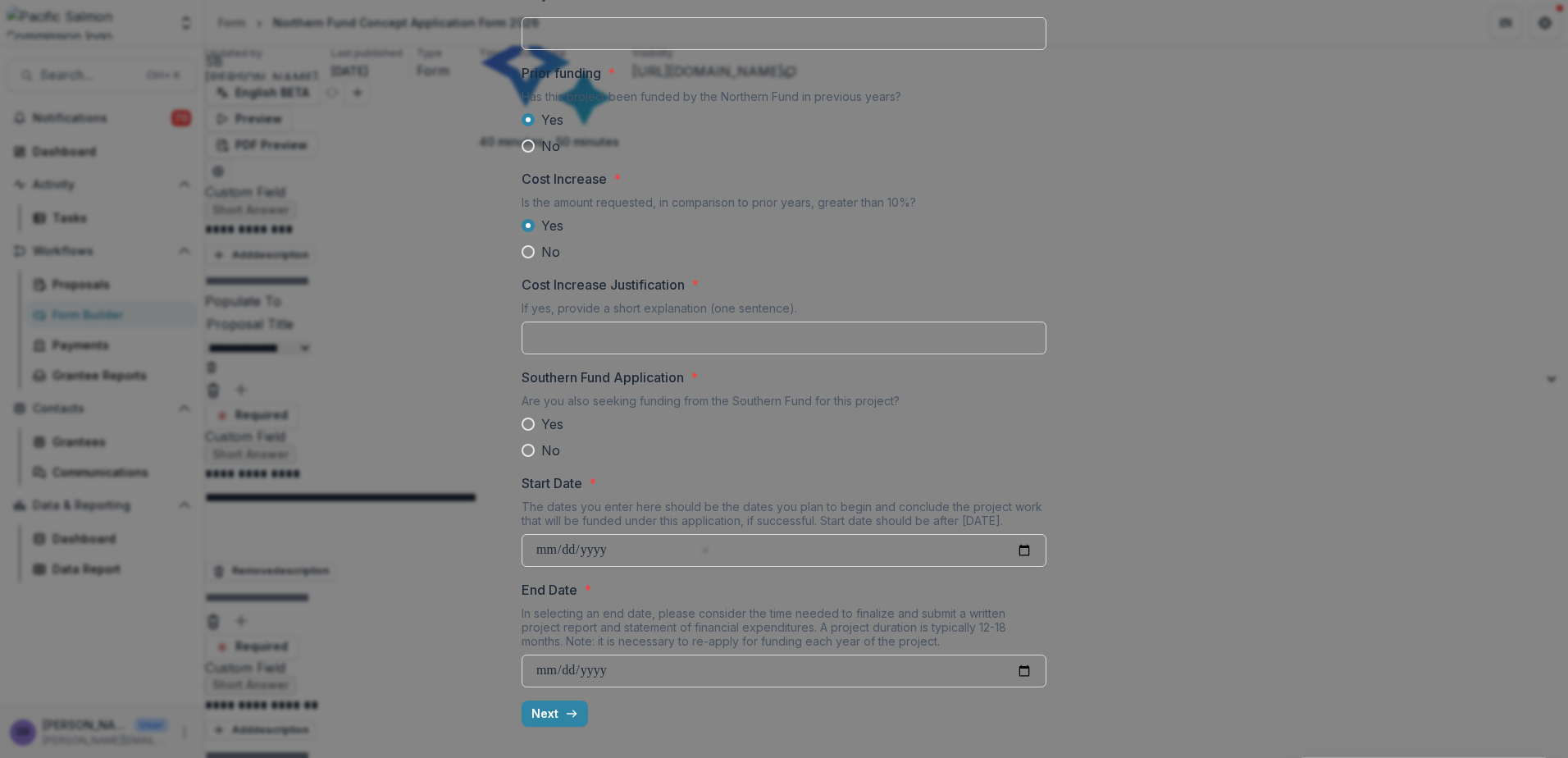
click at [522, 258] on span at bounding box center [528, 251] width 13 height 13
click at [527, 315] on span at bounding box center [528, 316] width 13 height 13
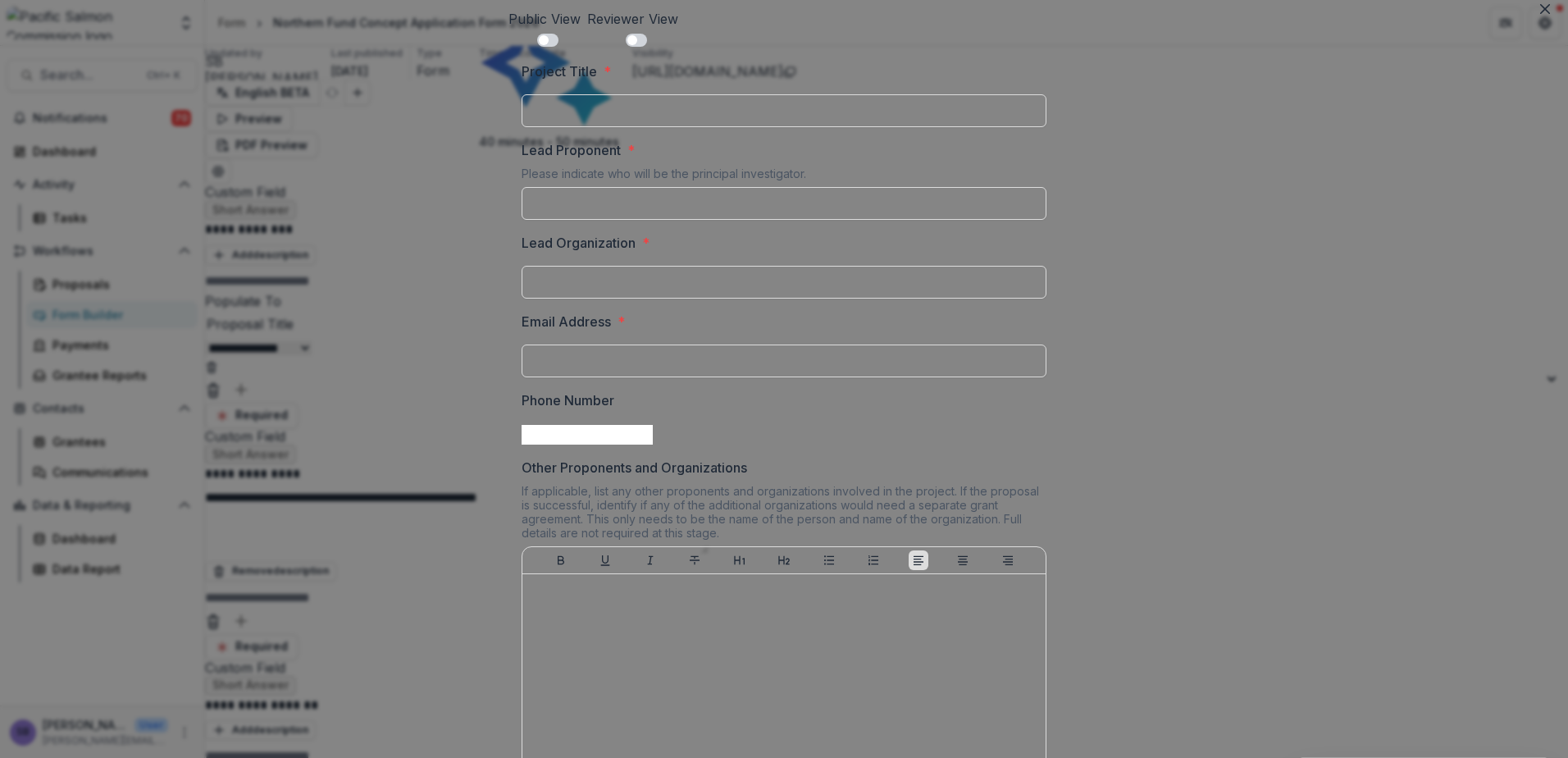
scroll to position [0, 0]
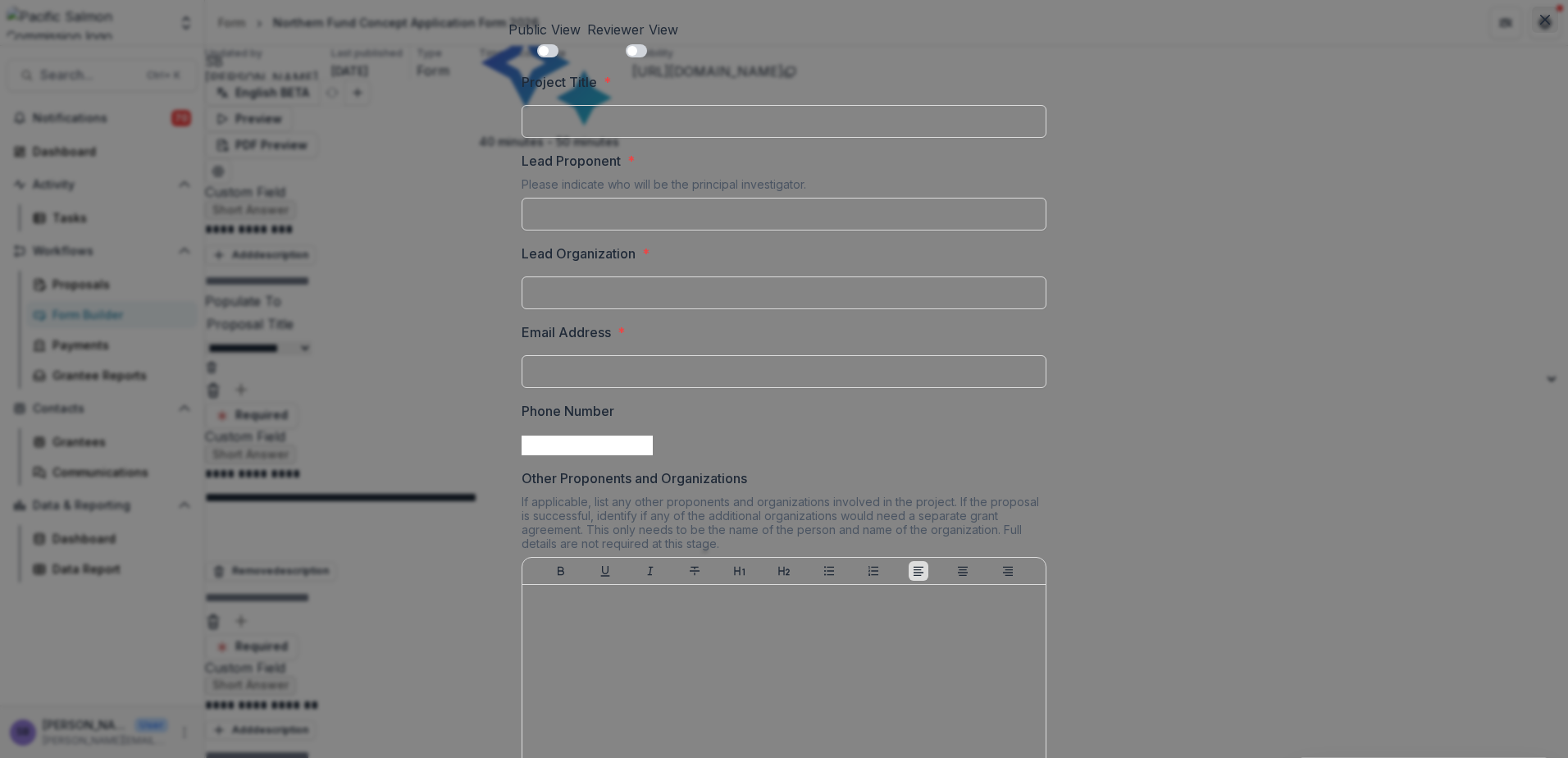
click at [1532, 21] on button "Close" at bounding box center [1545, 19] width 26 height 26
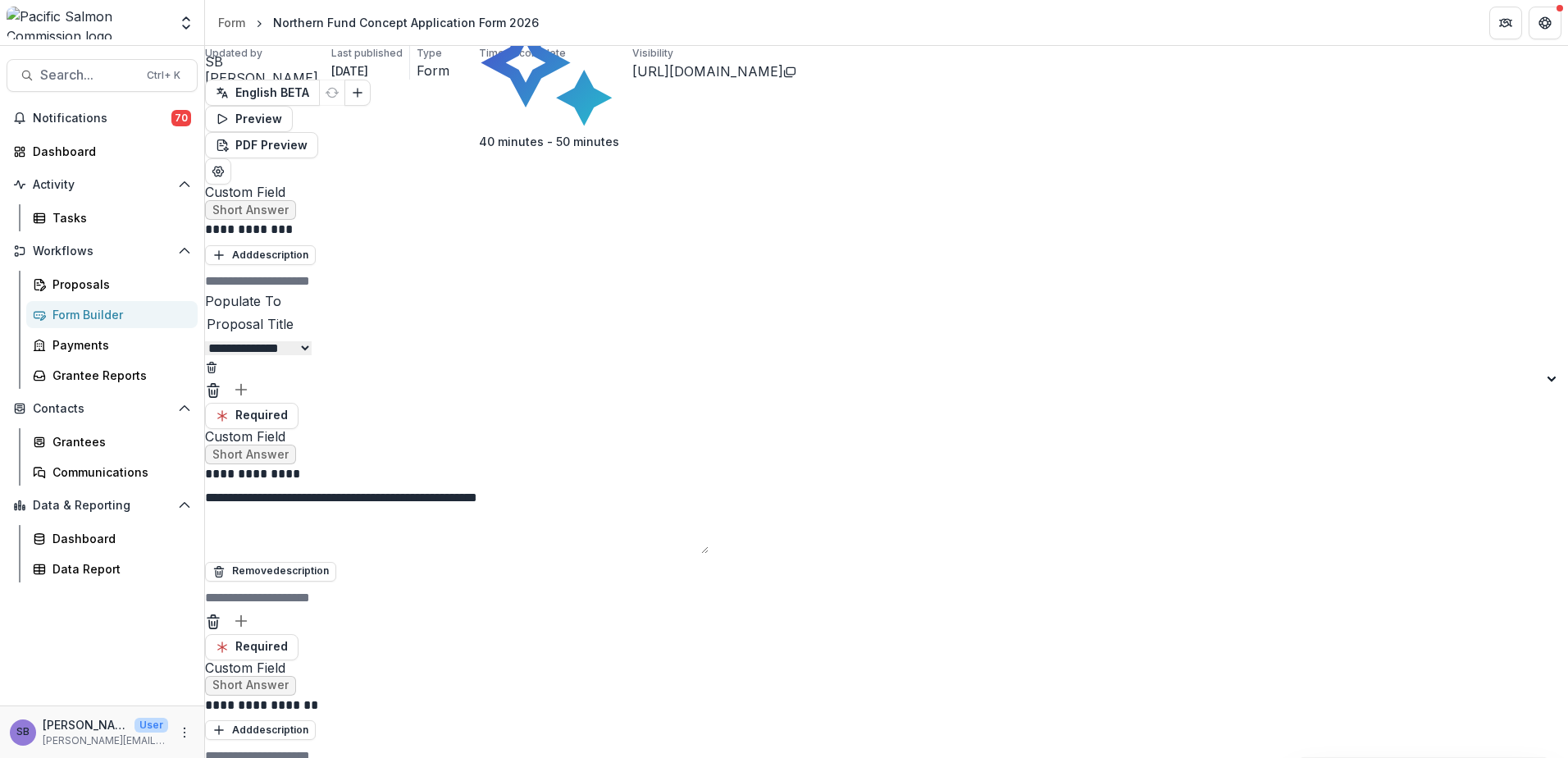
drag, startPoint x: 1384, startPoint y: 355, endPoint x: 1282, endPoint y: 354, distance: 102.0
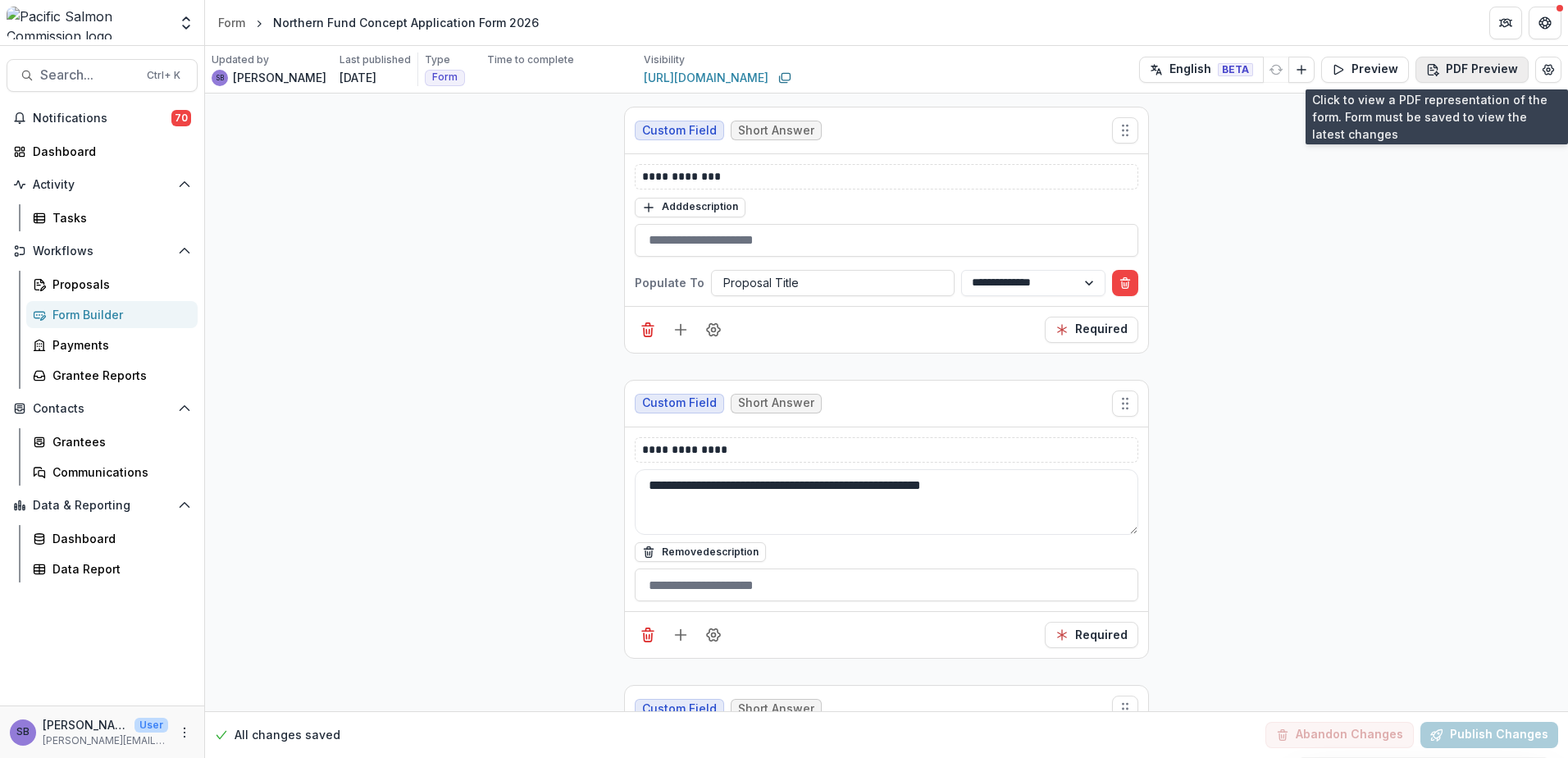
click at [1450, 75] on button "PDF Preview" at bounding box center [1472, 69] width 113 height 26
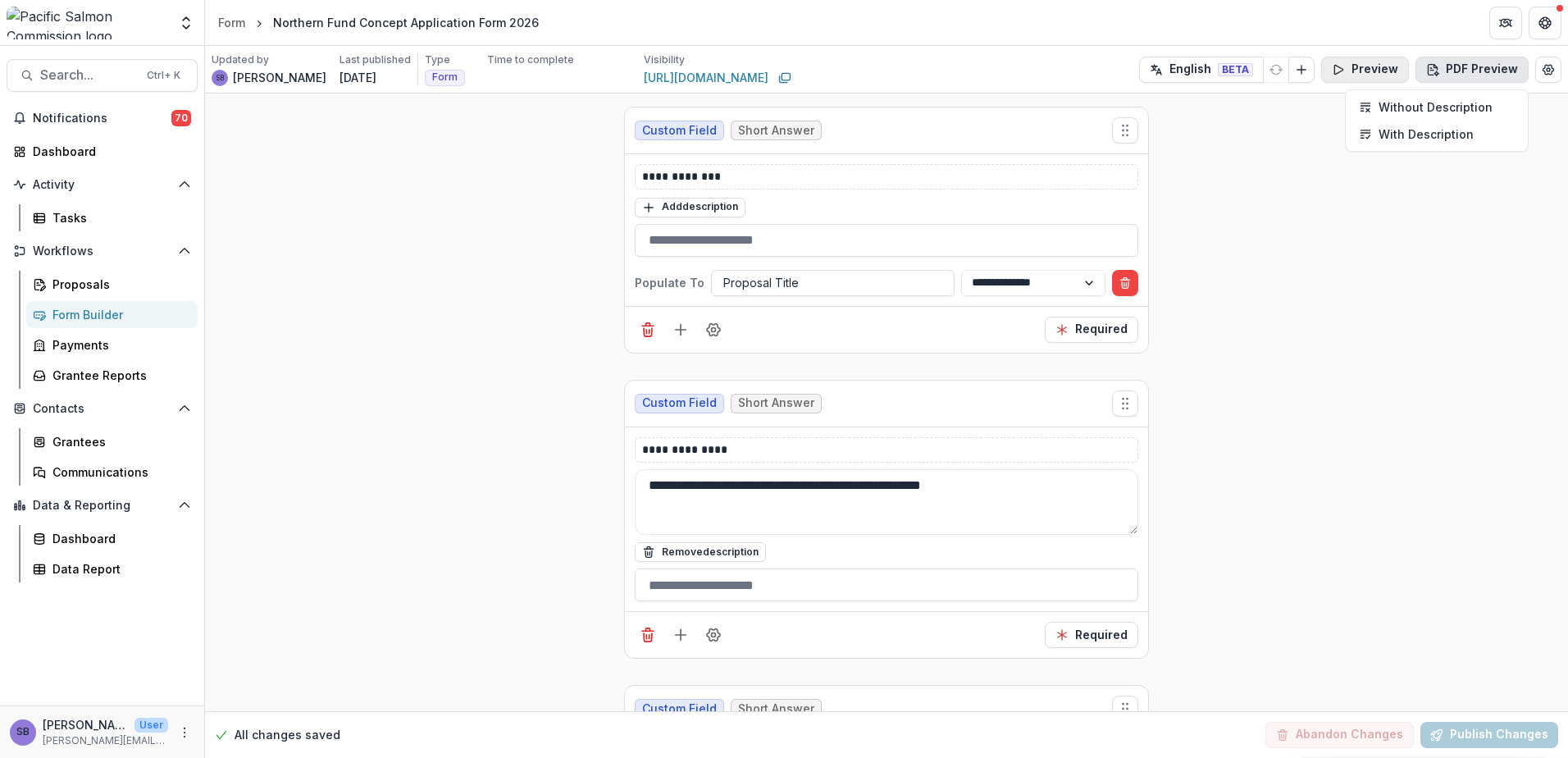
click at [1398, 73] on button "Preview" at bounding box center [1365, 69] width 88 height 26
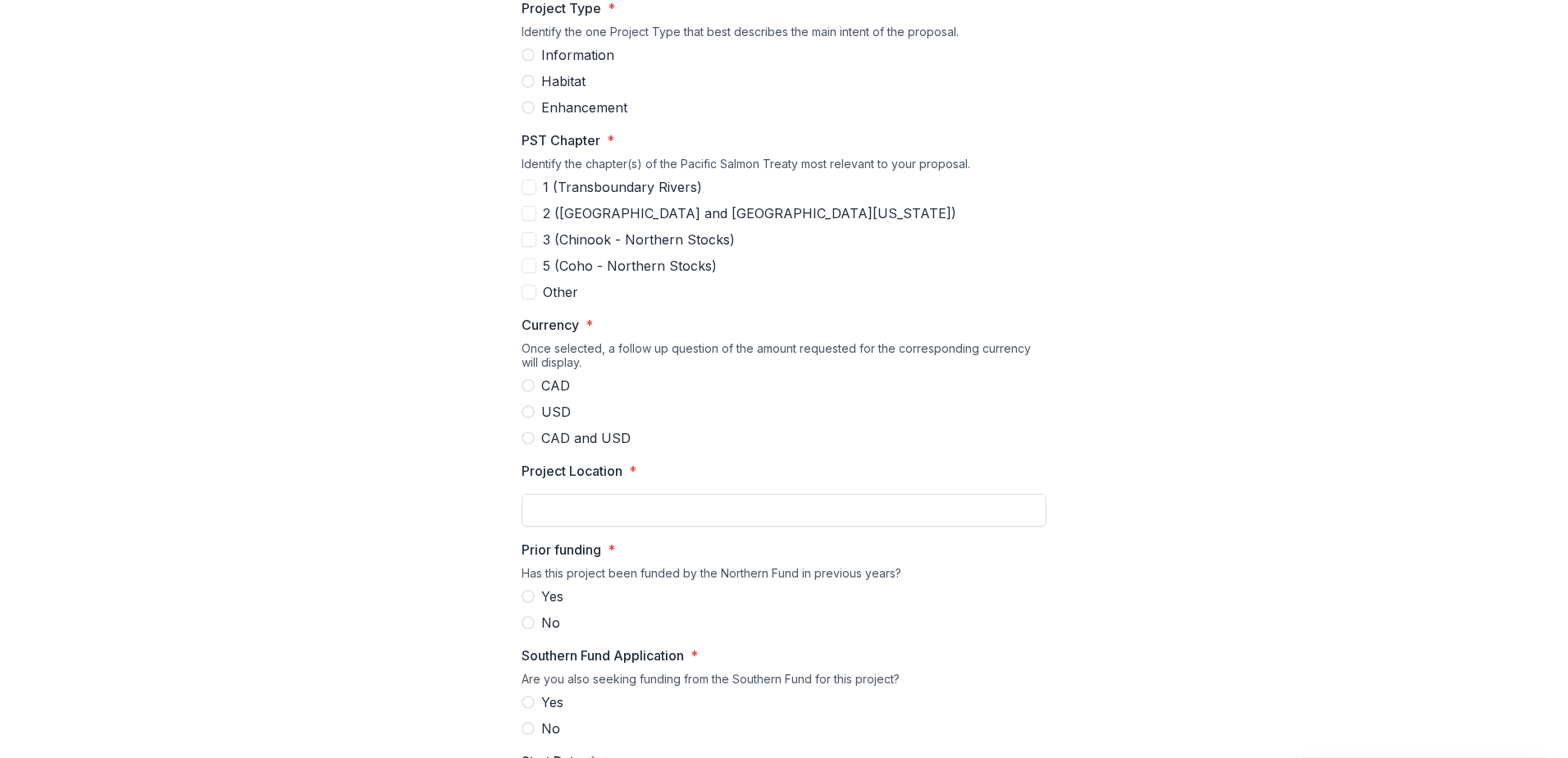
scroll to position [984, 0]
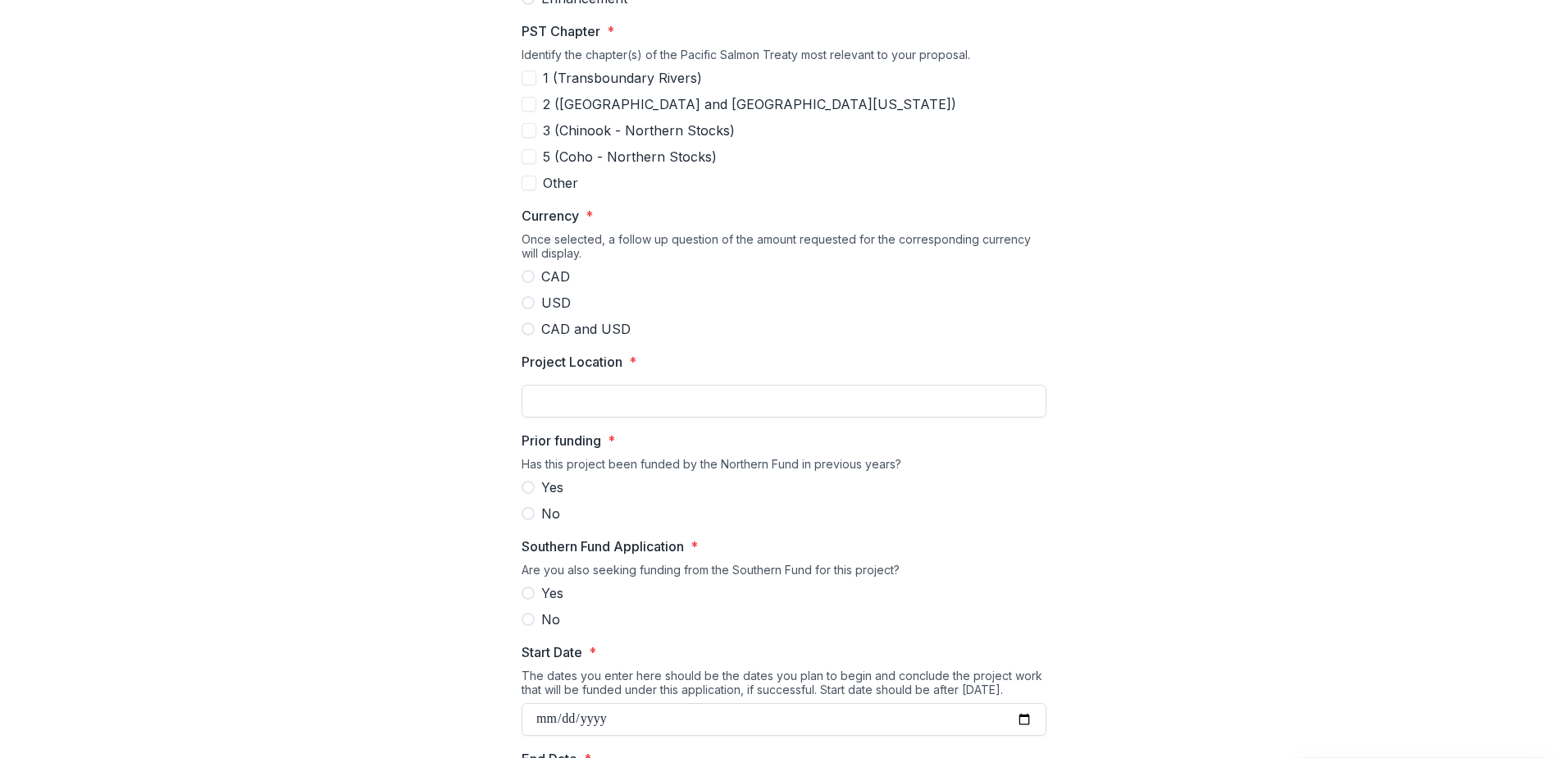
click at [525, 274] on span at bounding box center [528, 276] width 13 height 13
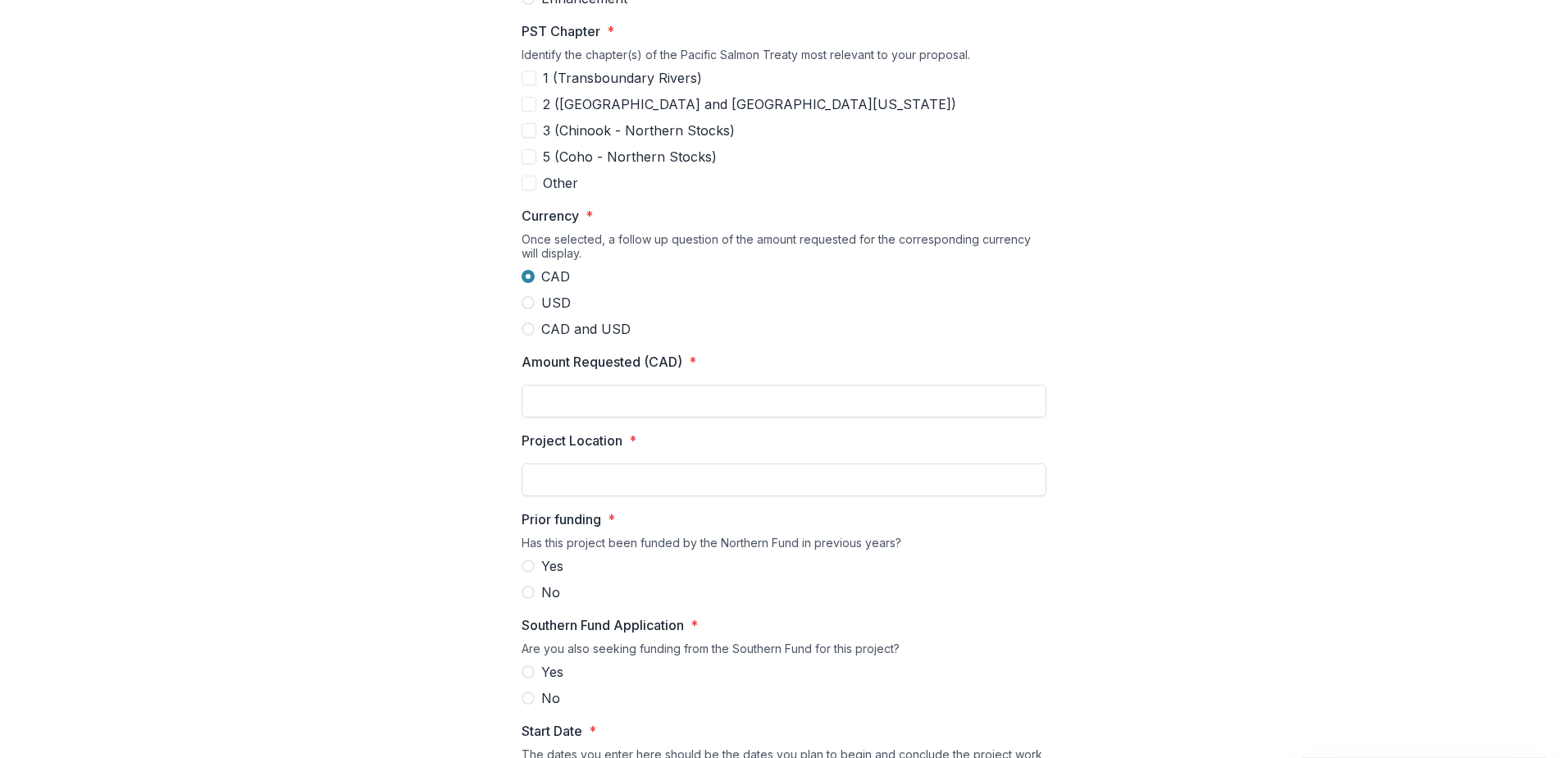
click at [522, 298] on span at bounding box center [528, 302] width 13 height 13
click at [527, 328] on span at bounding box center [528, 329] width 13 height 13
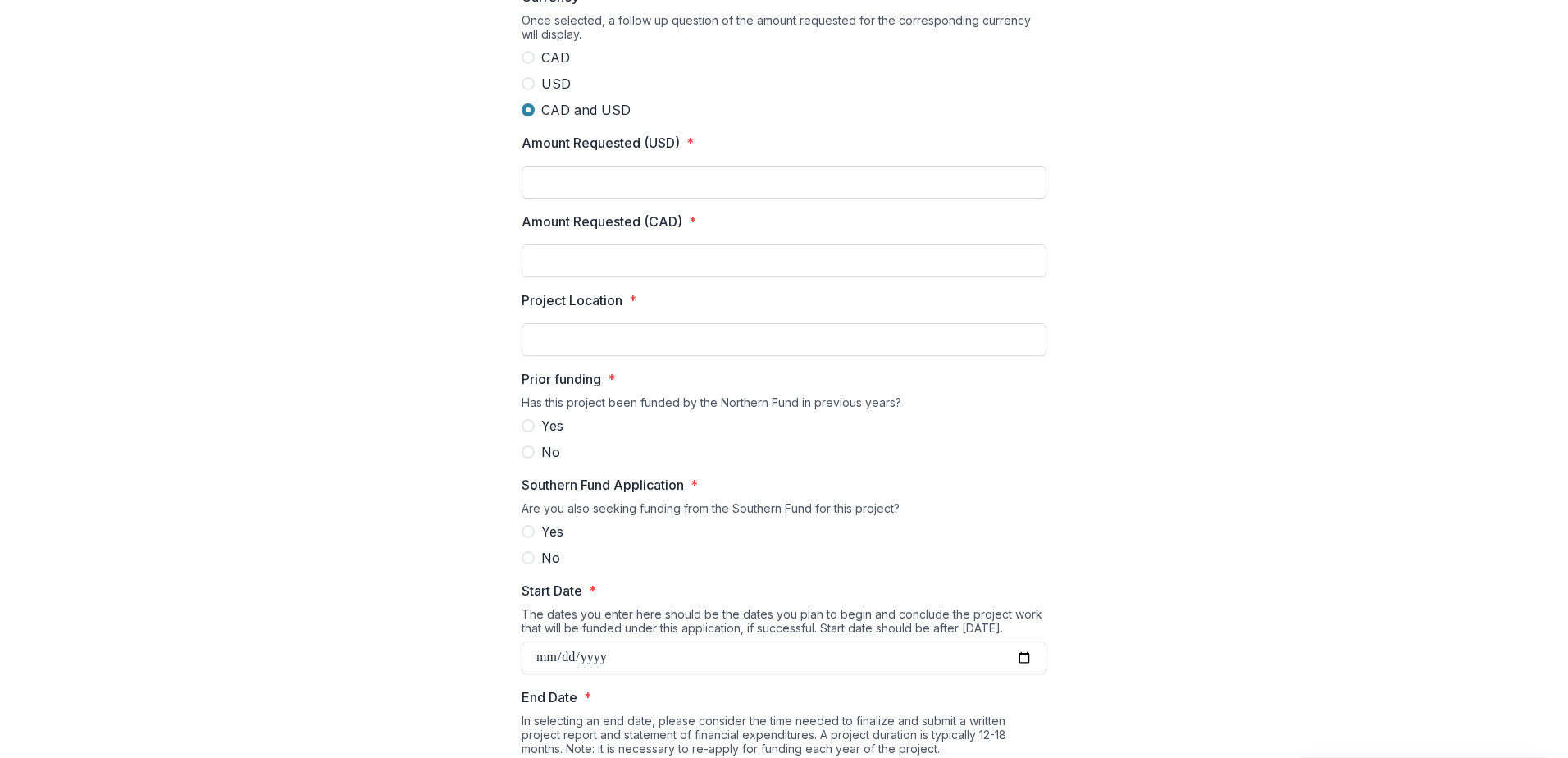
scroll to position [1312, 0]
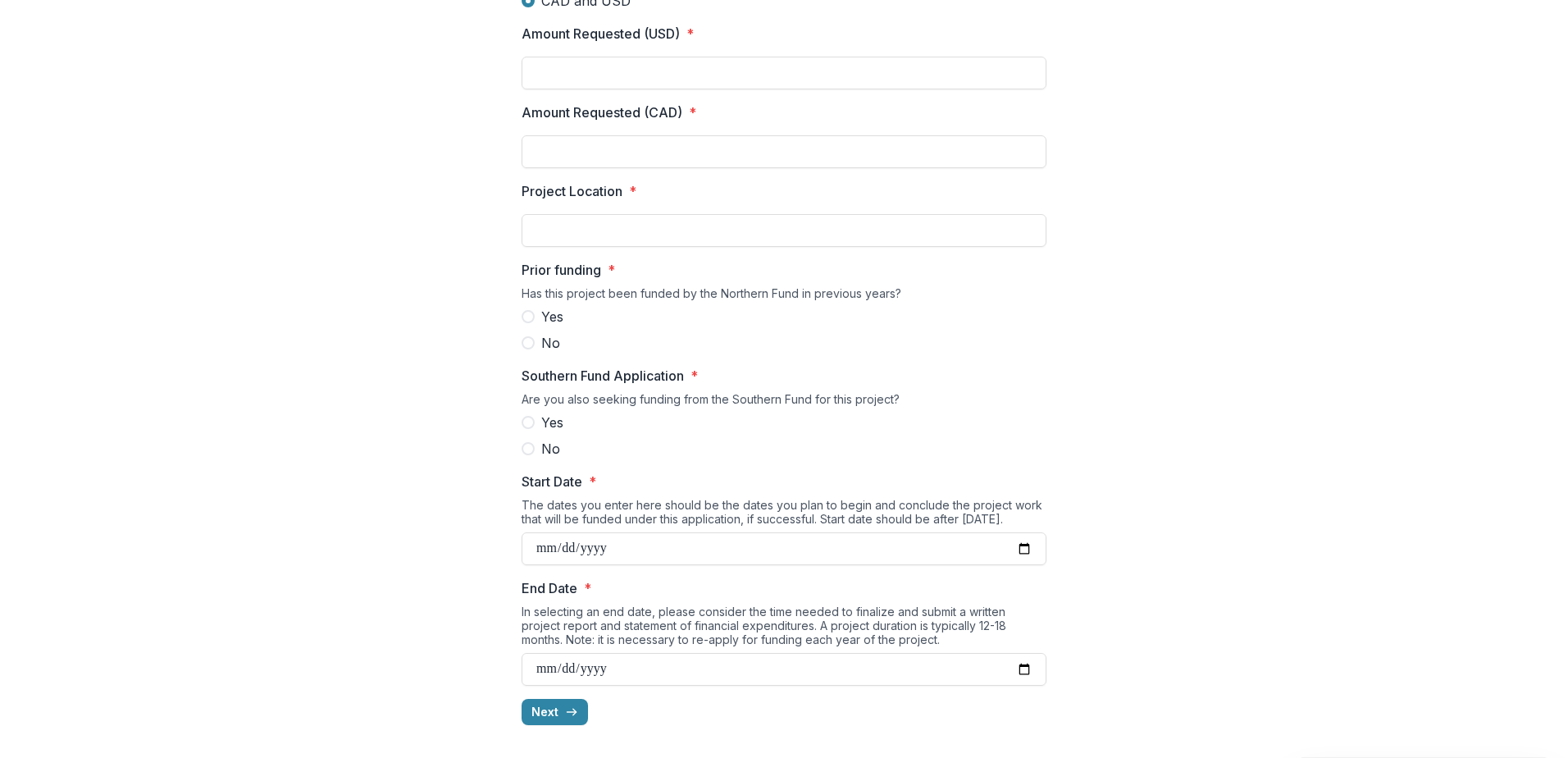
click at [530, 316] on span at bounding box center [528, 316] width 13 height 13
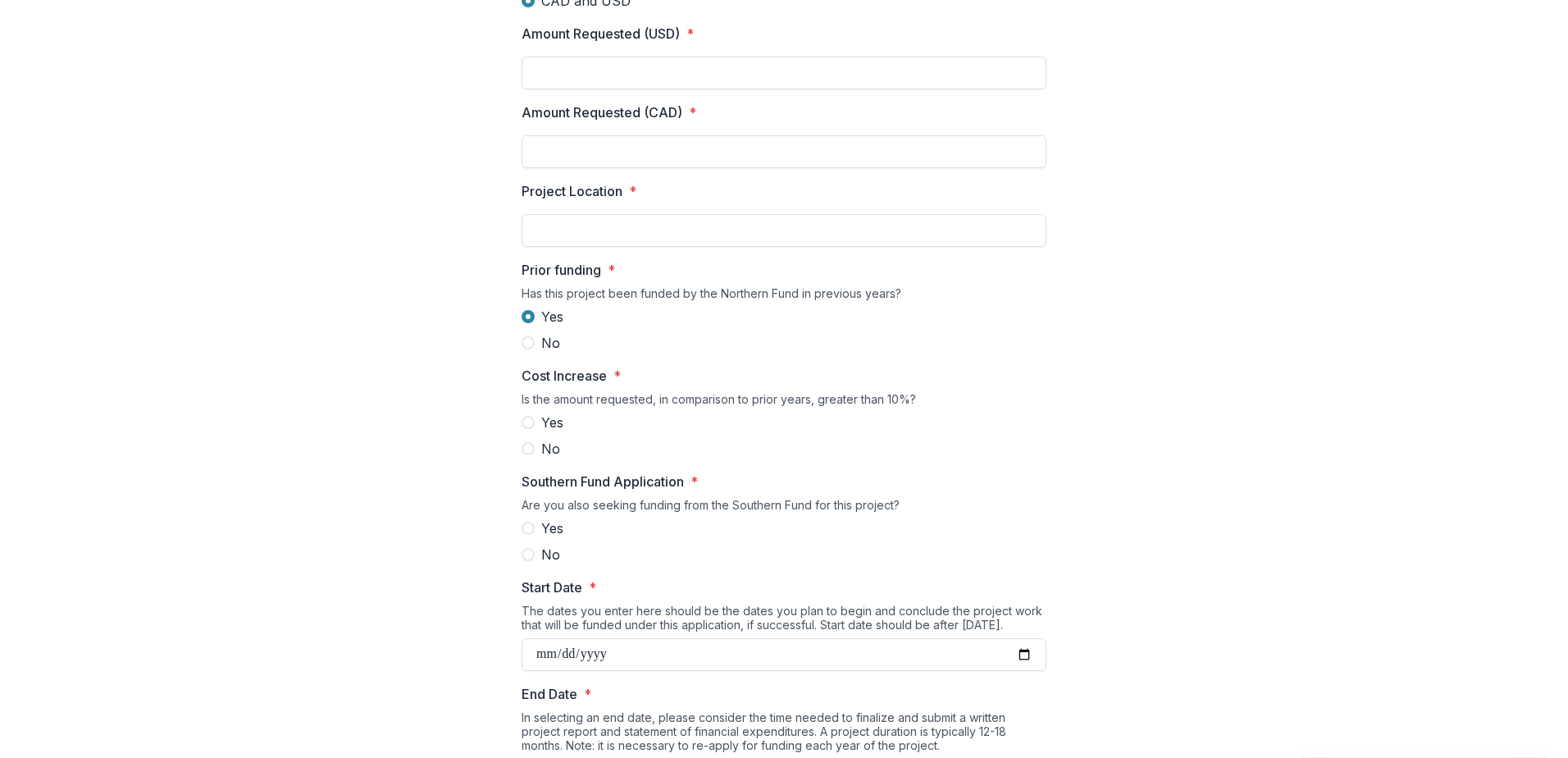
click at [523, 420] on span at bounding box center [528, 422] width 13 height 13
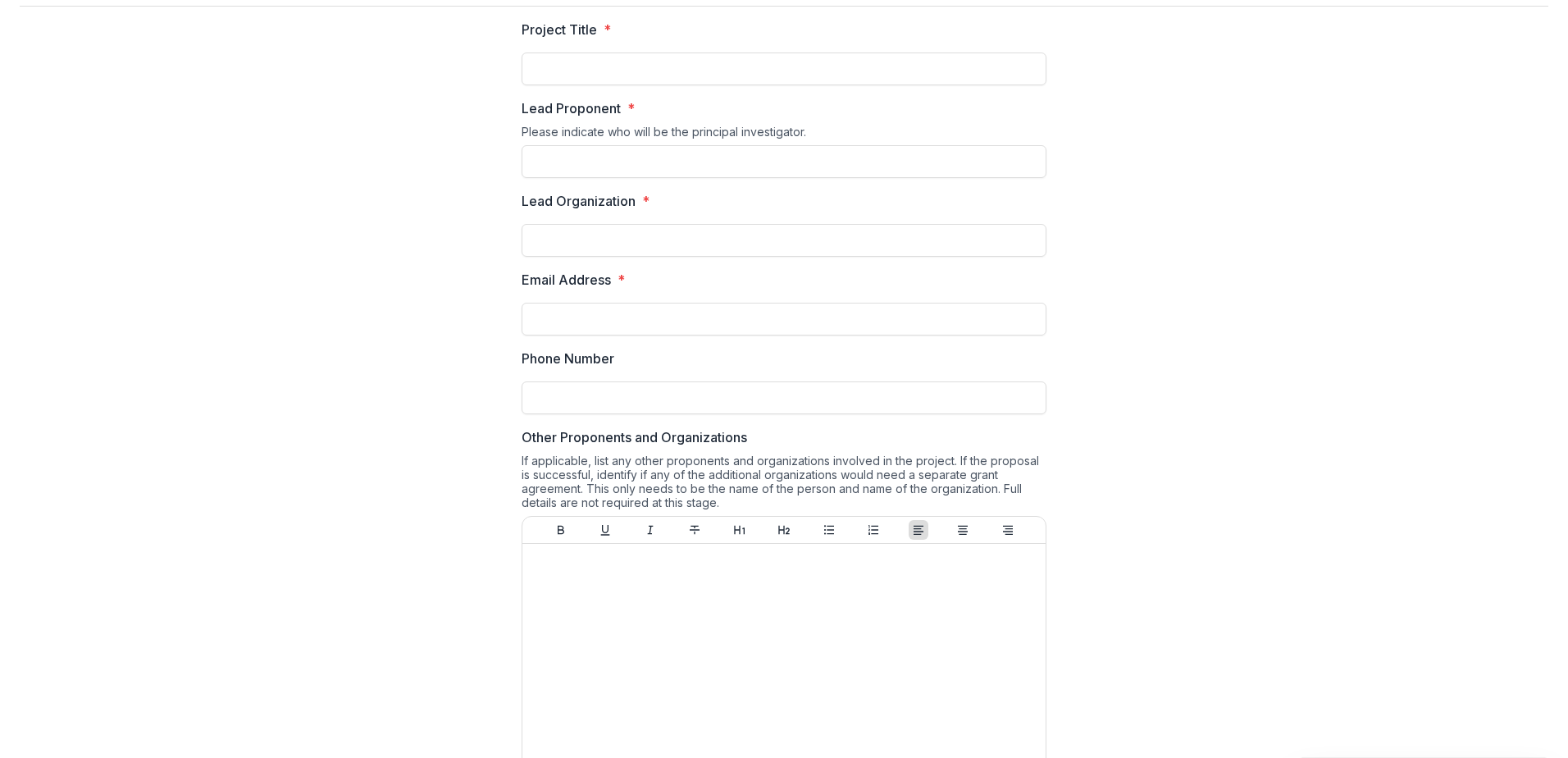
scroll to position [0, 0]
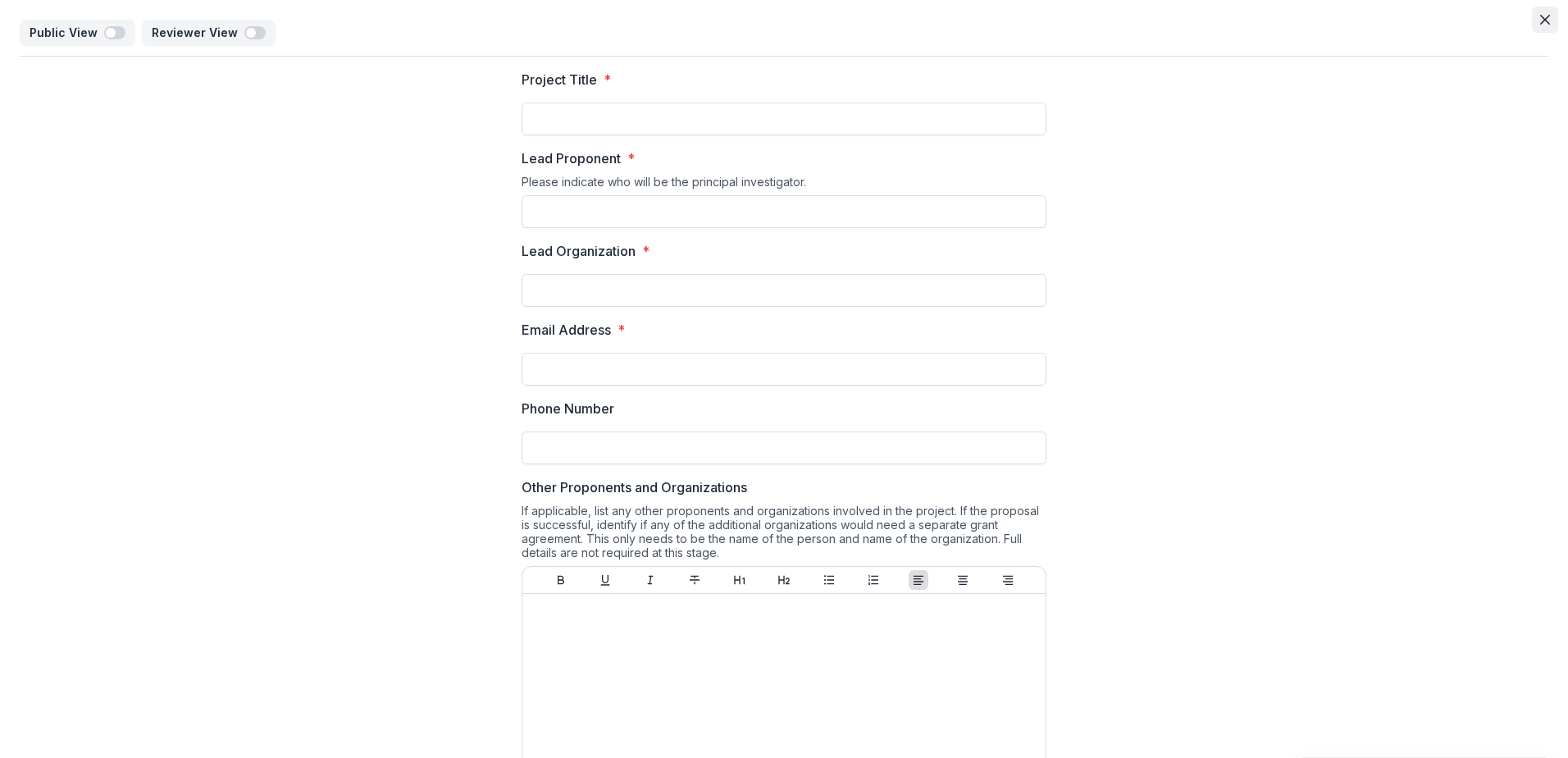
click at [1545, 16] on icon "Close" at bounding box center [1545, 20] width 10 height 10
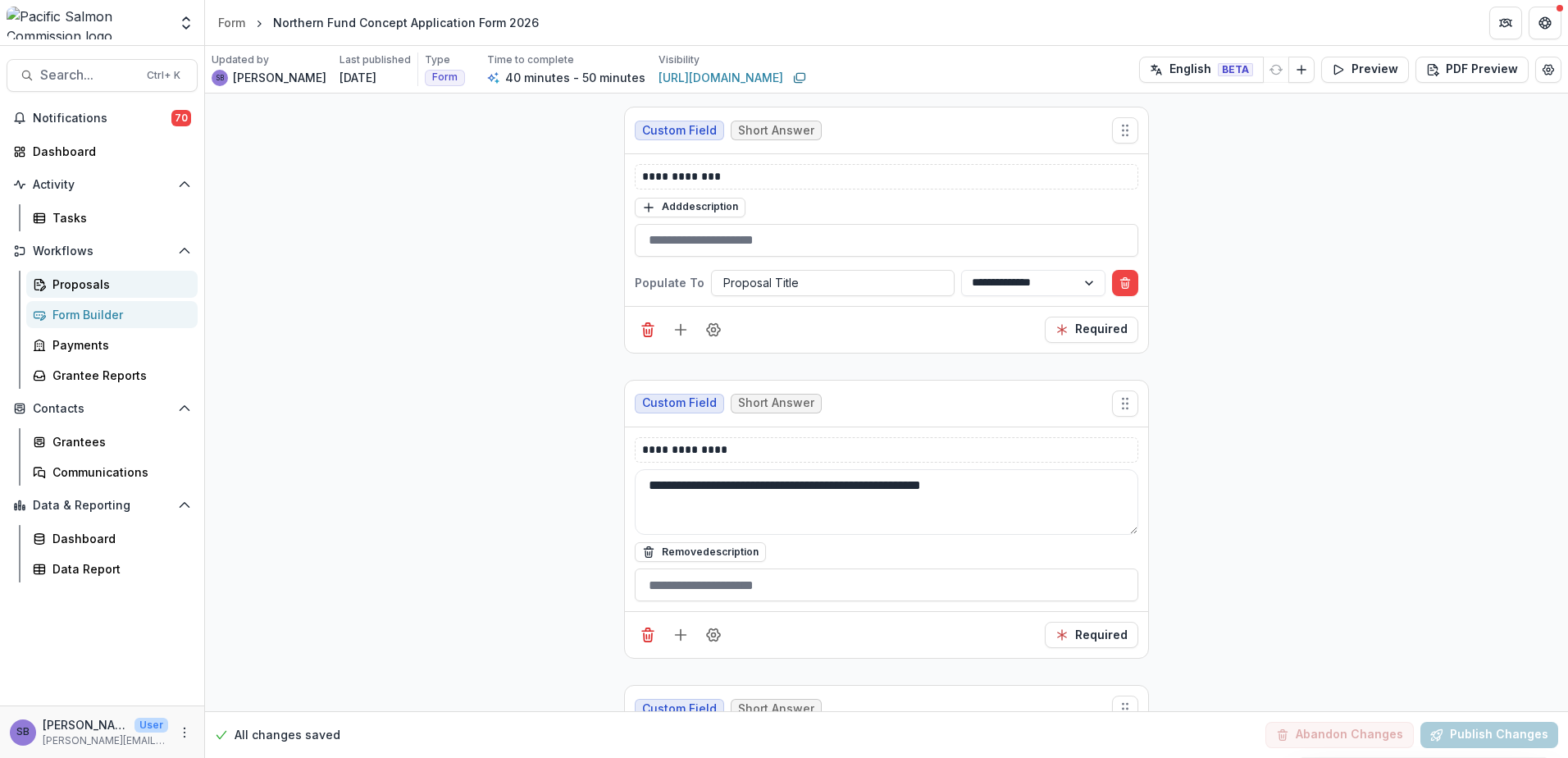
click at [89, 284] on div "Proposals" at bounding box center [118, 283] width 132 height 17
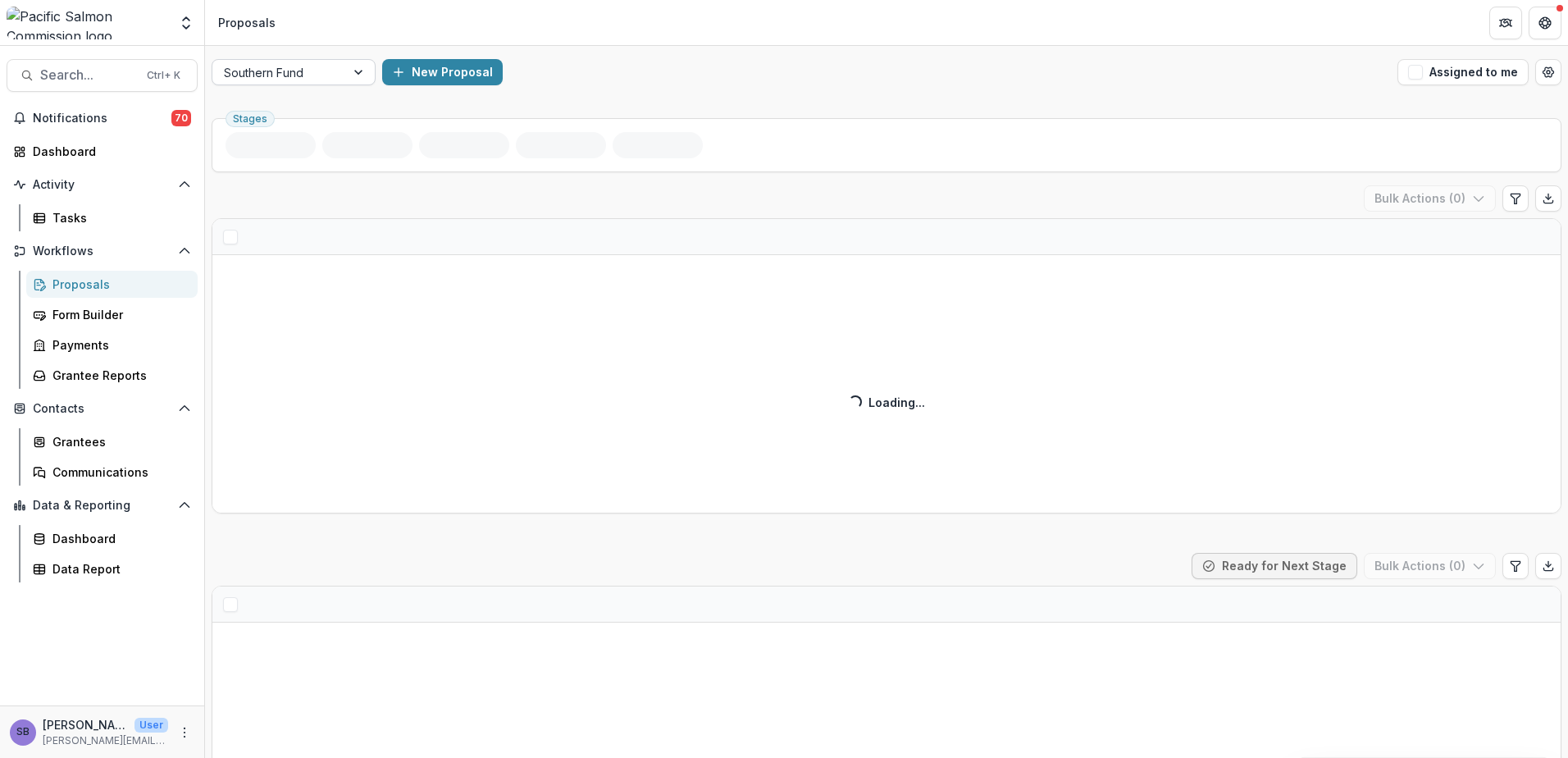
click at [347, 77] on div at bounding box center [360, 72] width 29 height 25
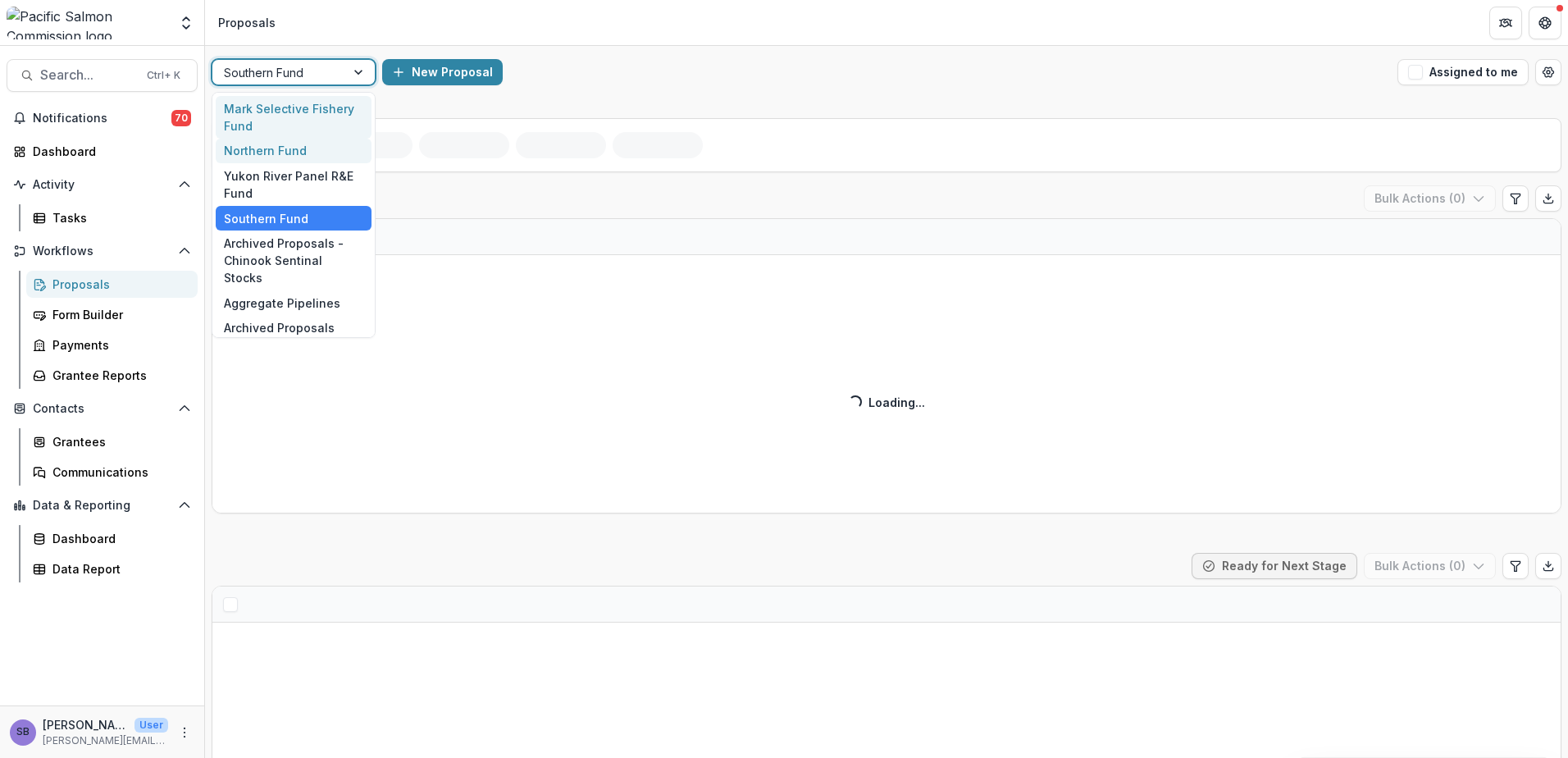
click at [325, 146] on div "Northern Fund" at bounding box center [293, 151] width 156 height 26
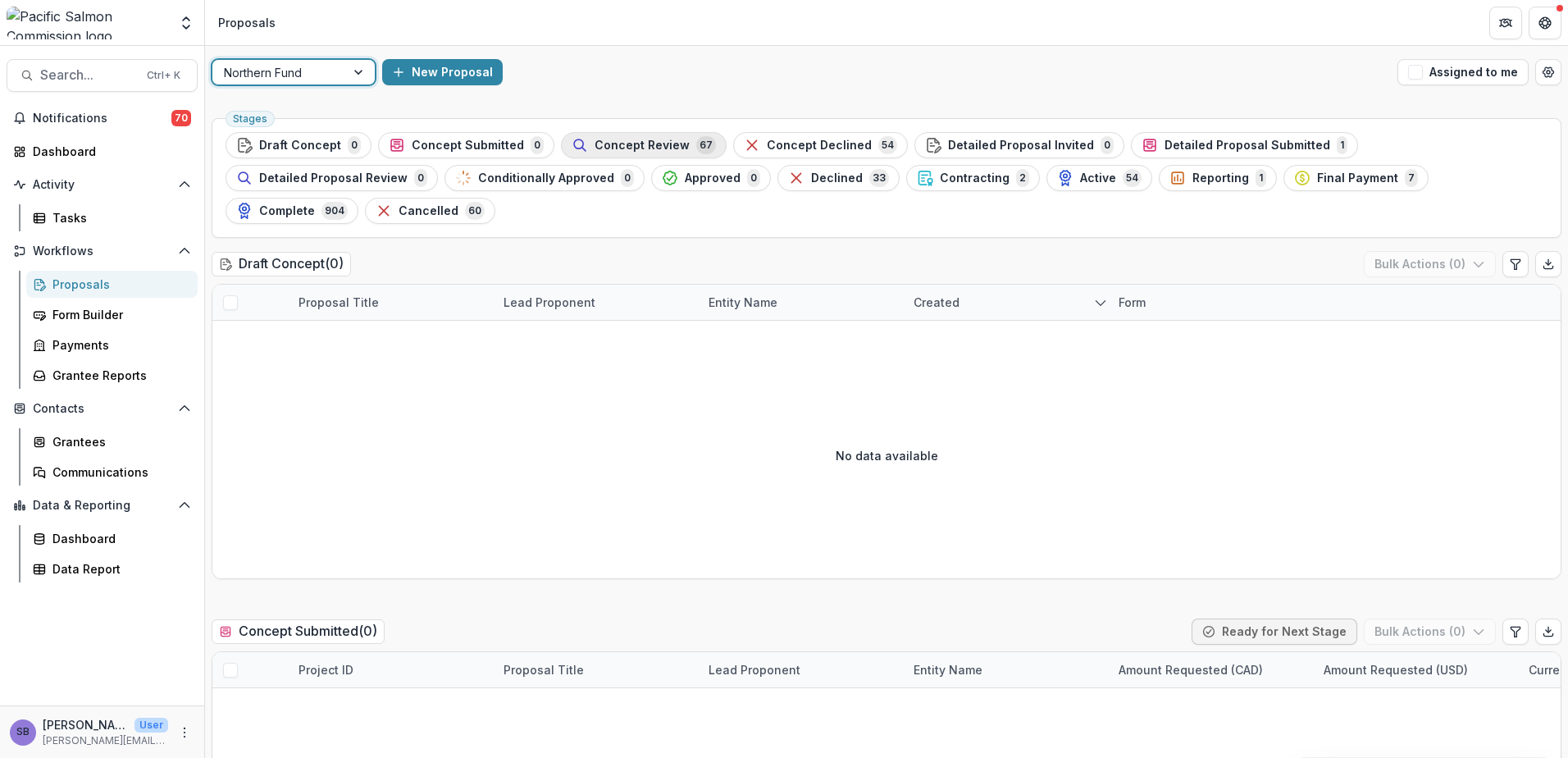
click at [616, 142] on span "Concept Review" at bounding box center [641, 146] width 95 height 14
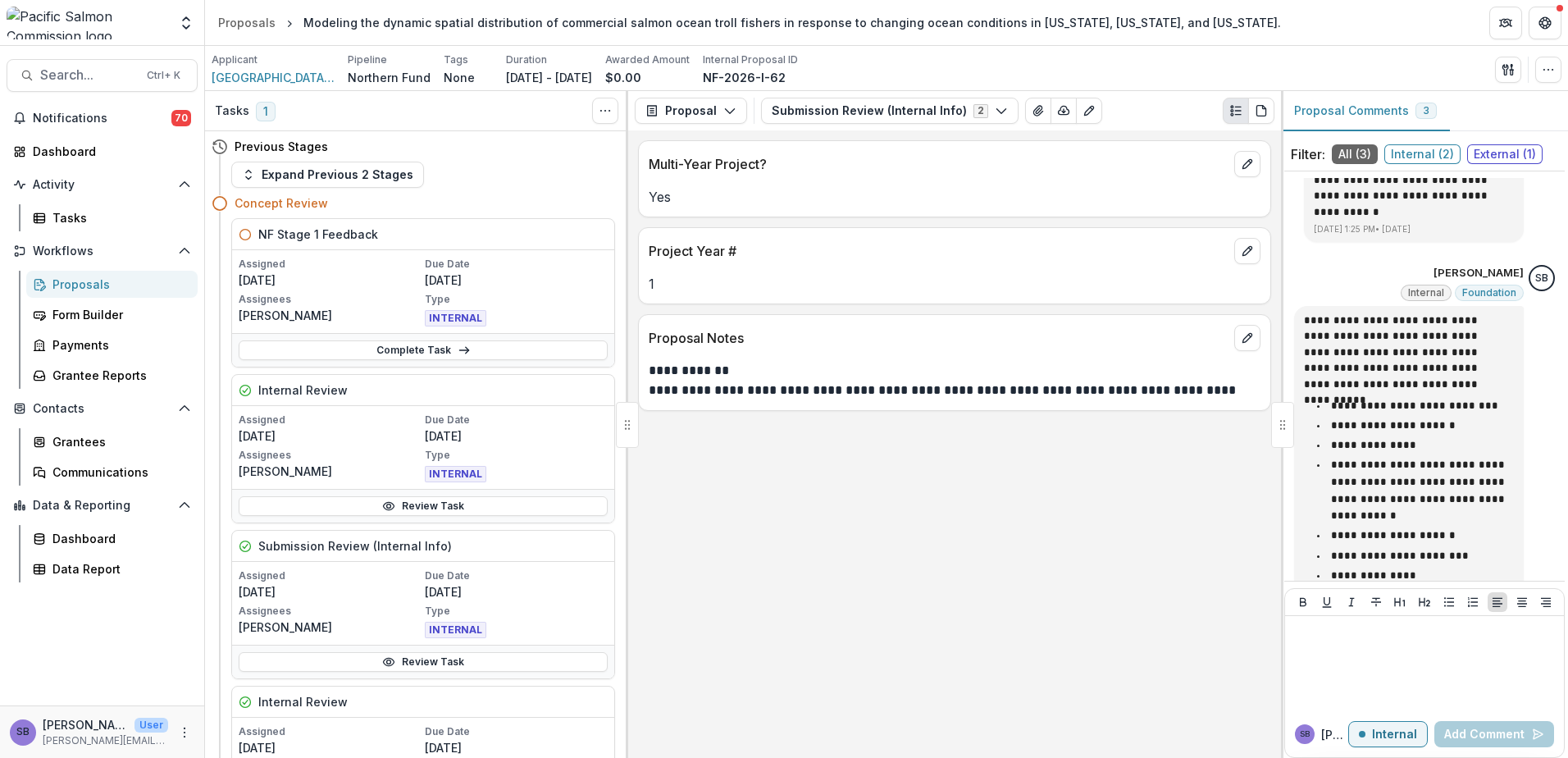
scroll to position [365, 0]
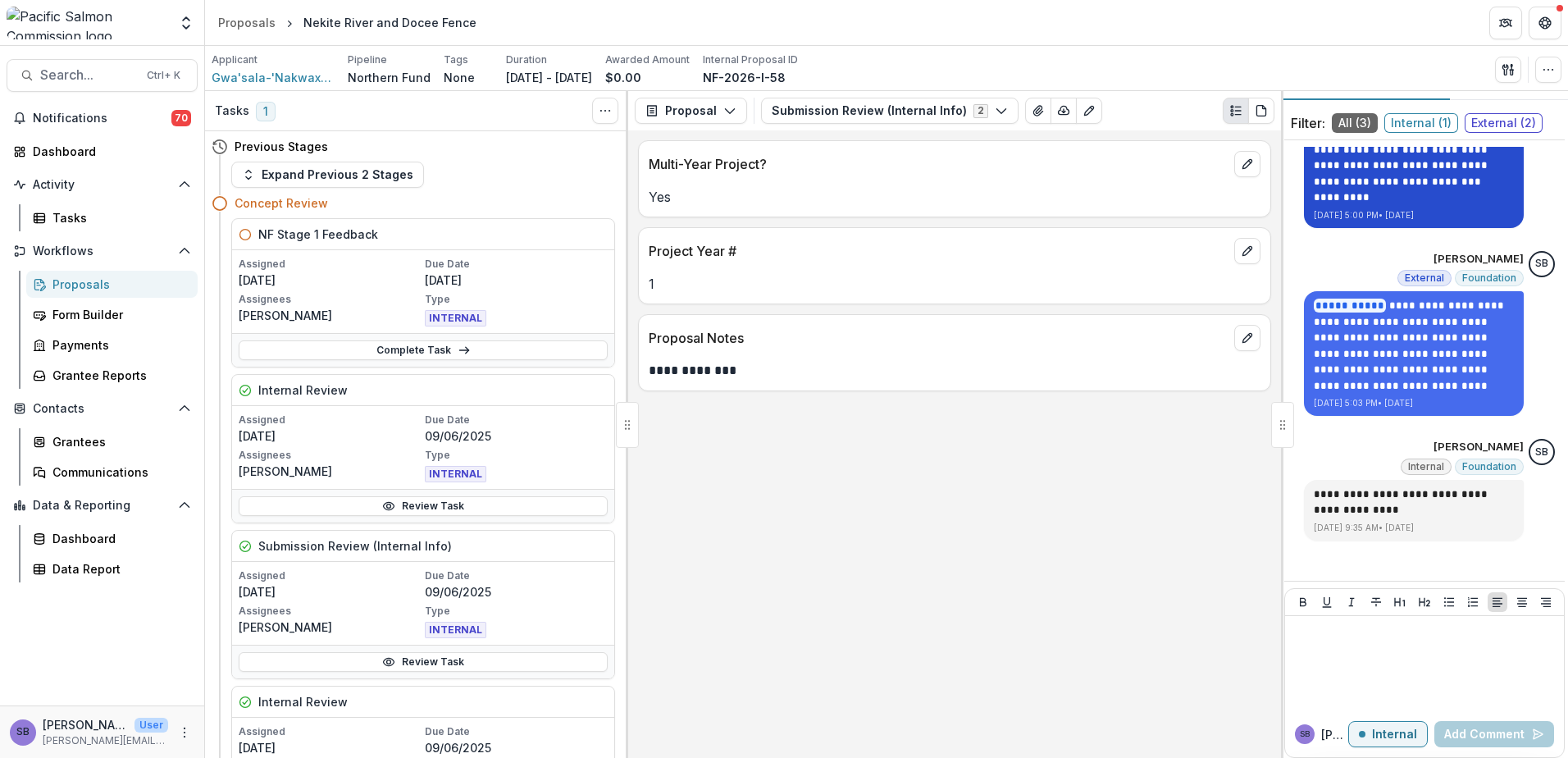
scroll to position [46, 0]
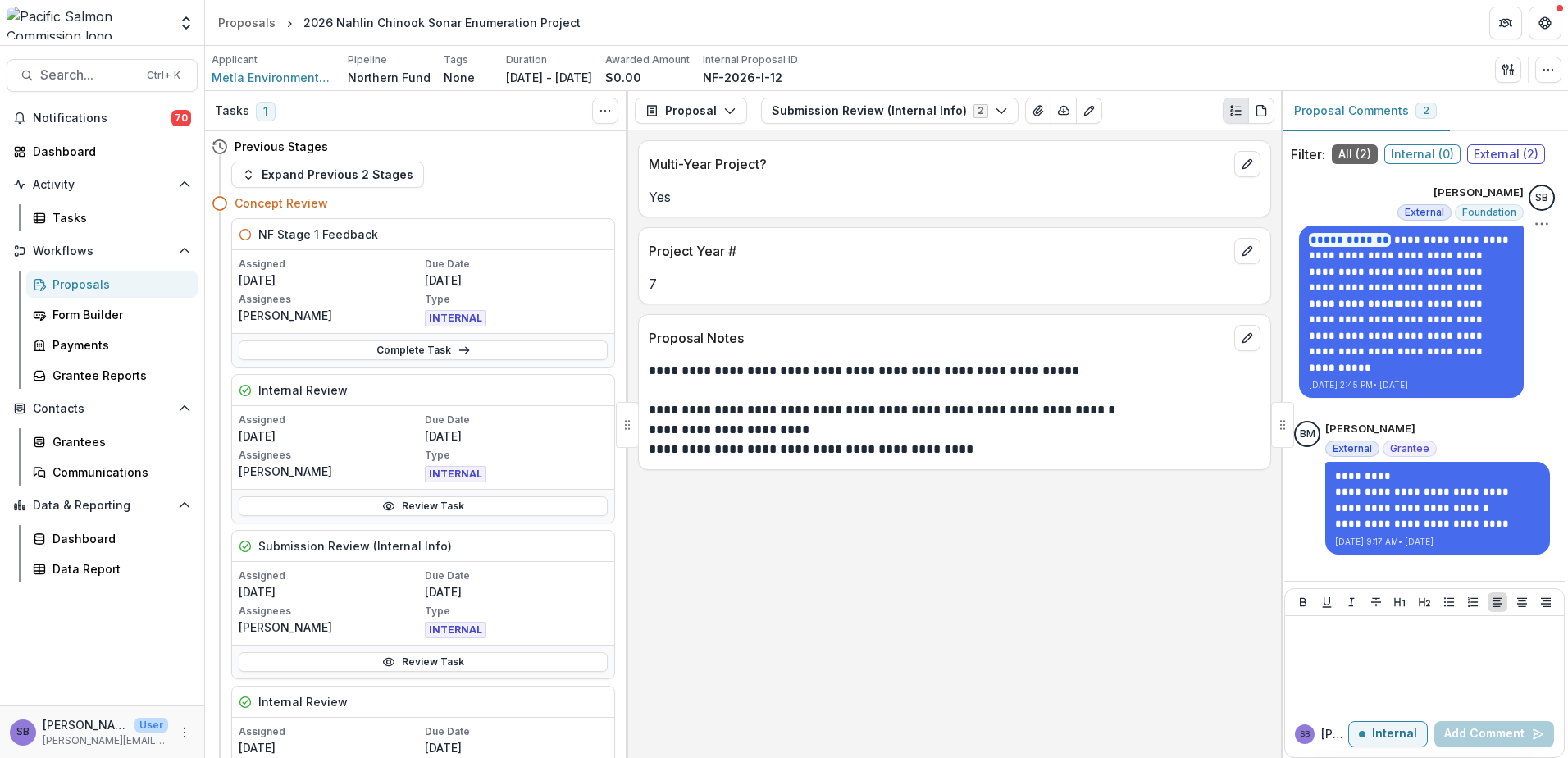
scroll to position [29, 0]
